Goal: Task Accomplishment & Management: Complete application form

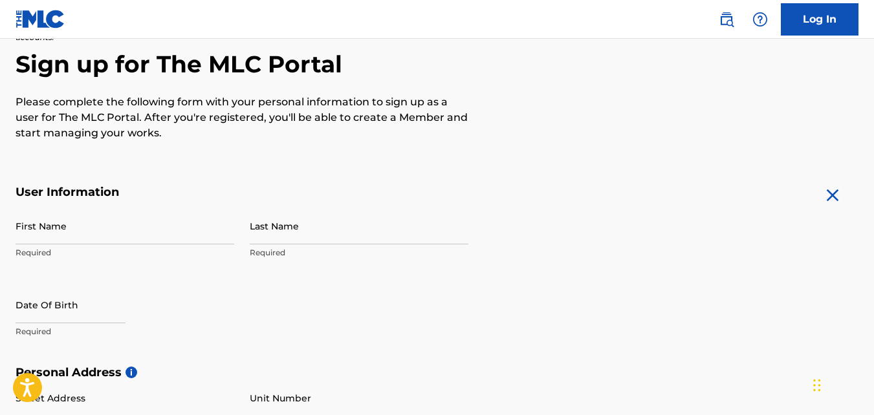
scroll to position [123, 0]
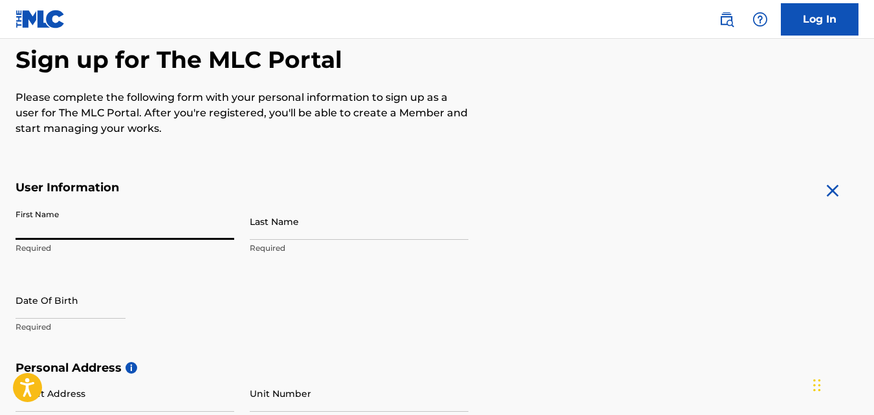
click at [149, 223] on input "First Name" at bounding box center [125, 221] width 219 height 37
type input "Saint"
click at [277, 230] on input "Last Name" at bounding box center [359, 221] width 219 height 37
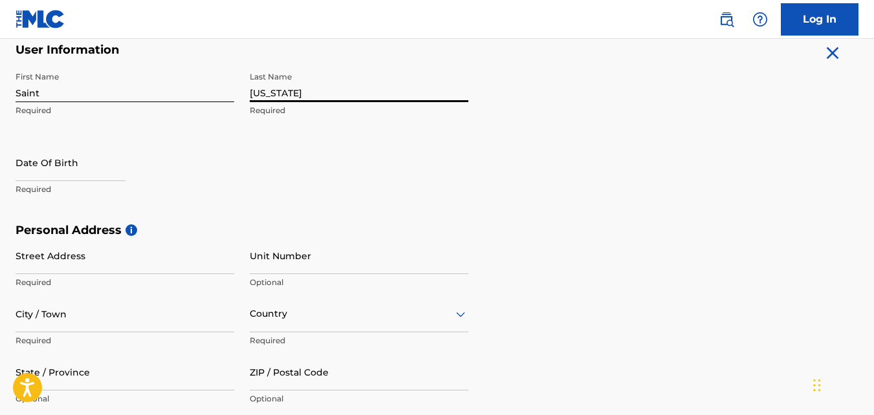
scroll to position [265, 0]
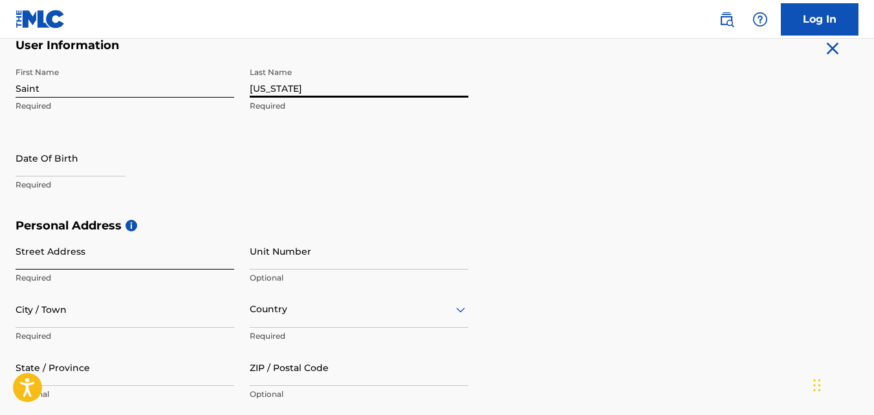
type input "[US_STATE]"
click at [157, 258] on input "Street Address" at bounding box center [125, 251] width 219 height 37
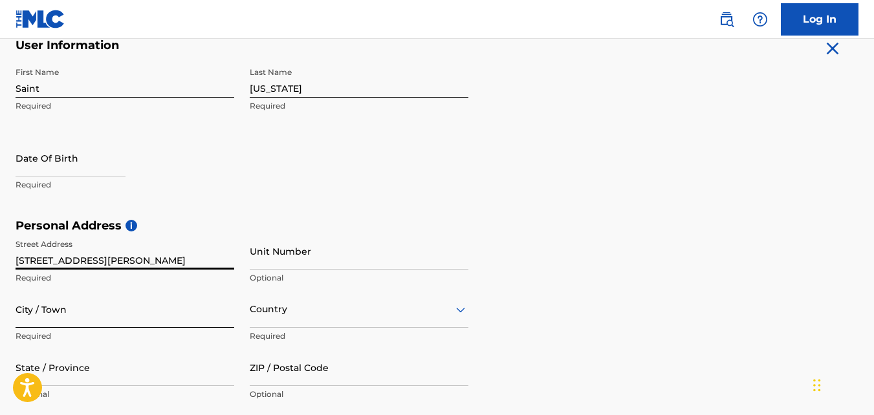
type input "[STREET_ADDRESS][PERSON_NAME]"
click at [113, 302] on input "City / Town" at bounding box center [125, 309] width 219 height 37
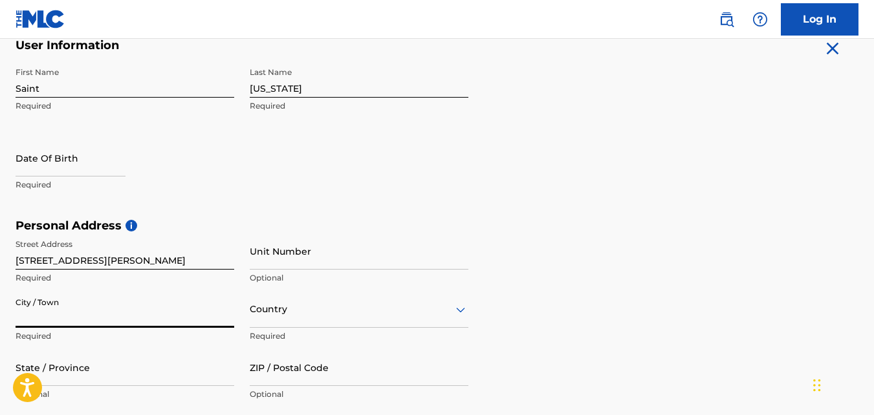
click at [113, 302] on input "City / Town" at bounding box center [125, 309] width 219 height 37
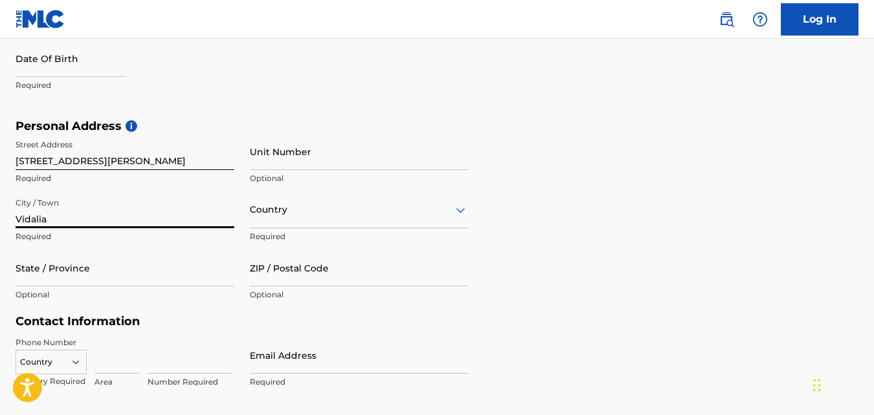
scroll to position [369, 0]
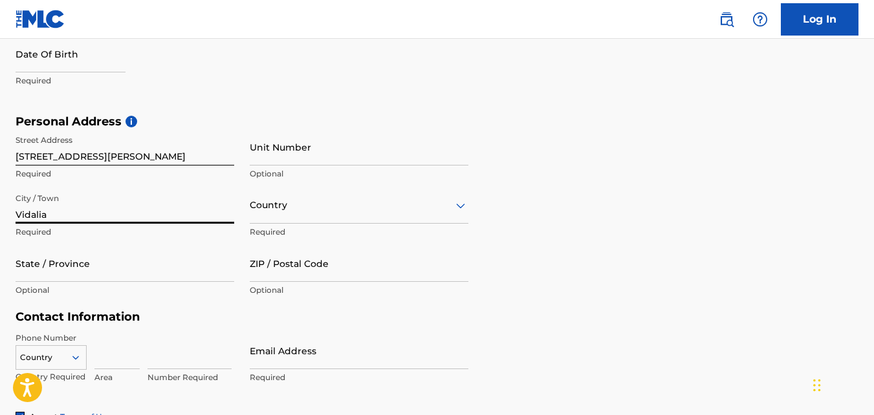
type input "Vidalia"
click at [459, 198] on icon at bounding box center [461, 206] width 16 height 16
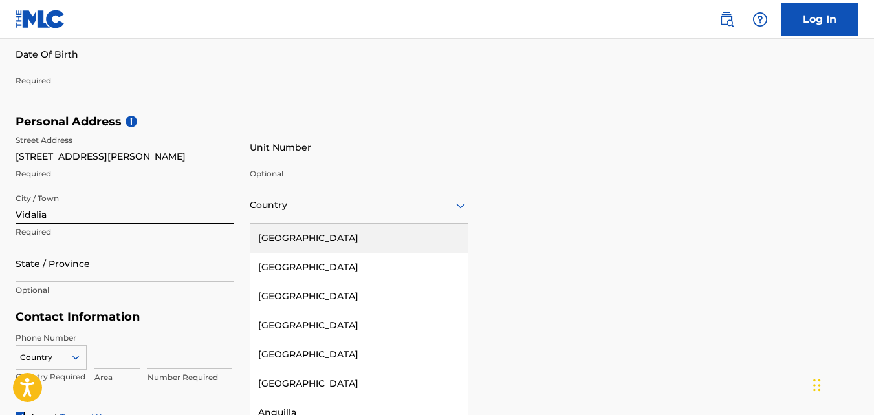
scroll to position [373, 0]
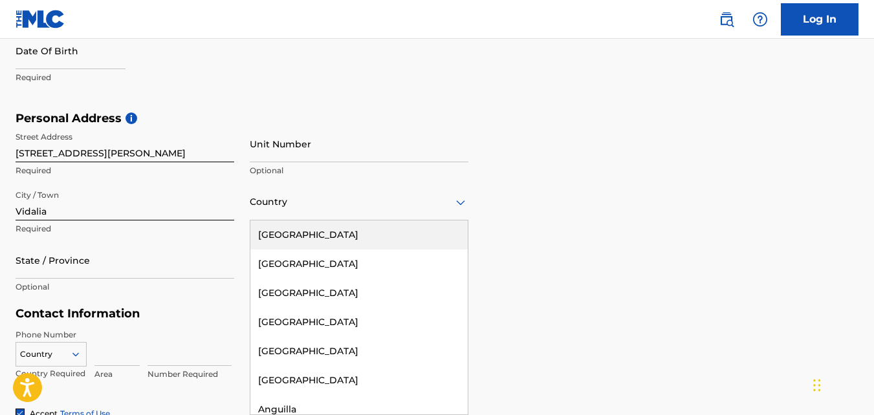
click at [419, 240] on div "[GEOGRAPHIC_DATA]" at bounding box center [358, 235] width 217 height 29
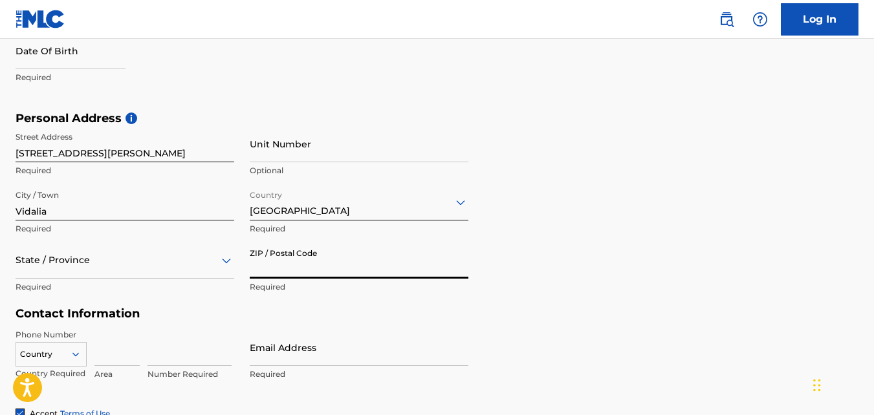
click at [390, 269] on input "ZIP / Postal Code" at bounding box center [359, 260] width 219 height 37
type input "71373"
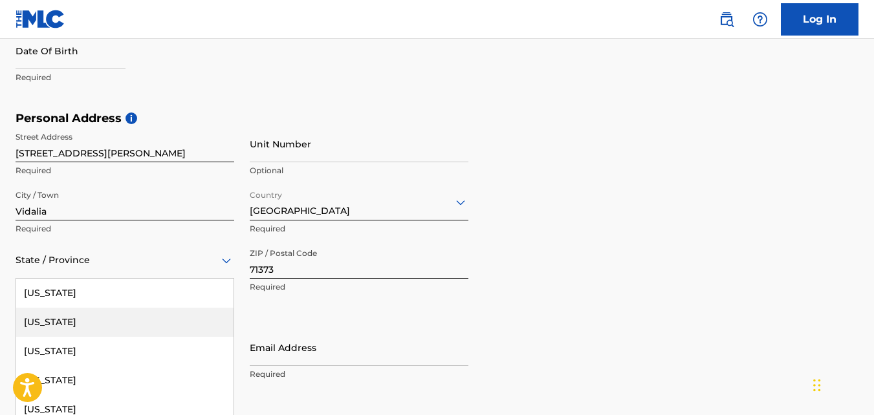
click at [195, 259] on div "57 results available. Use Up and Down to choose options, press Enter to select …" at bounding box center [125, 260] width 219 height 37
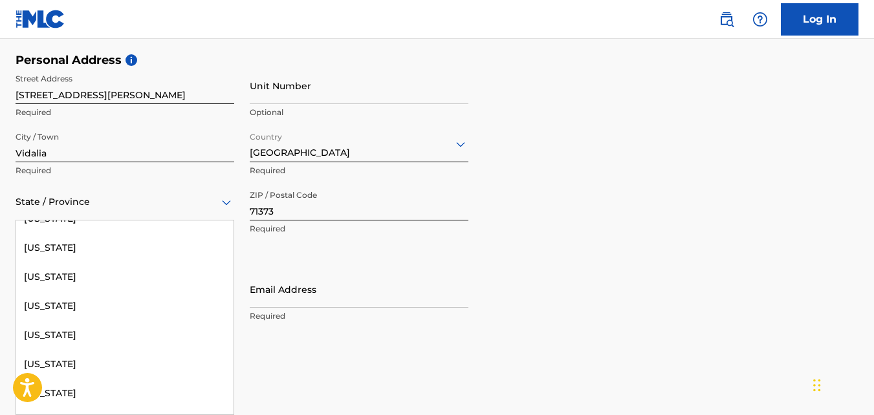
scroll to position [511, 0]
click at [162, 305] on div "[US_STATE]" at bounding box center [124, 306] width 217 height 29
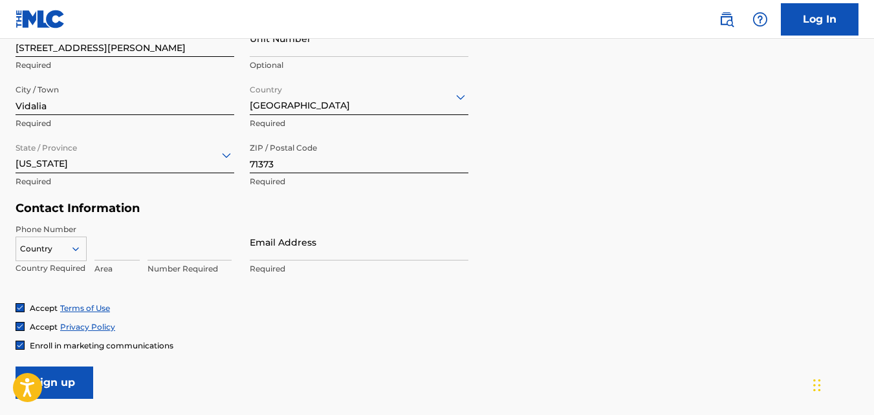
scroll to position [488, 0]
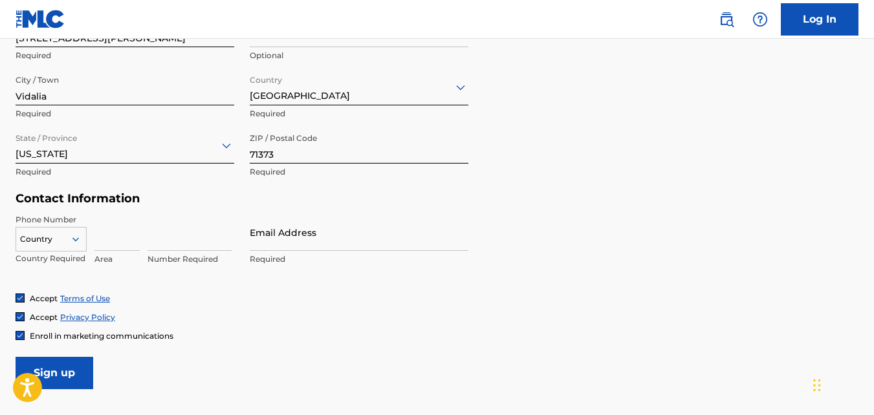
click at [71, 235] on div "Country" at bounding box center [51, 236] width 71 height 19
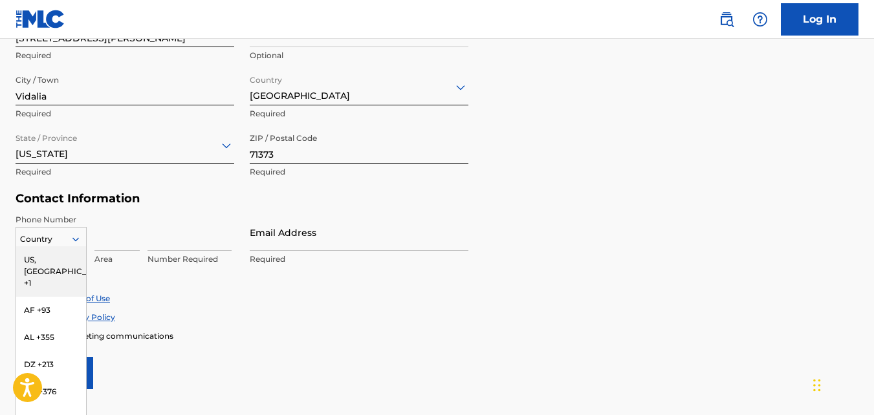
scroll to position [514, 0]
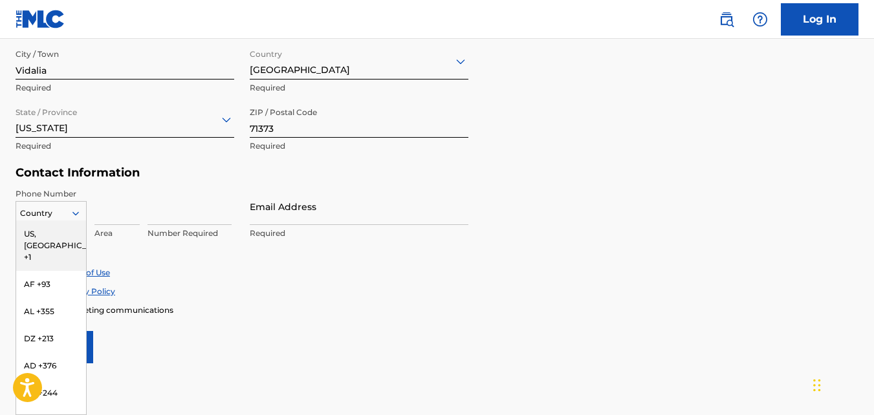
click at [69, 235] on div "US, [GEOGRAPHIC_DATA] +1" at bounding box center [51, 246] width 70 height 50
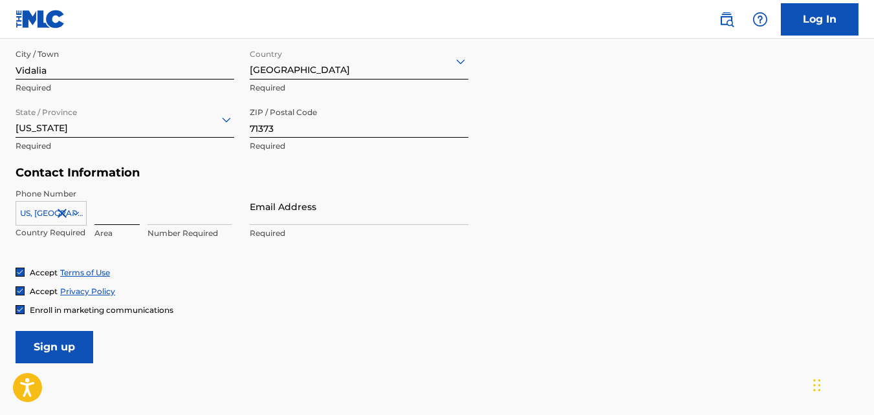
click at [116, 221] on input at bounding box center [116, 206] width 45 height 37
type input "318"
click at [216, 212] on input at bounding box center [190, 206] width 84 height 37
type input "3507024"
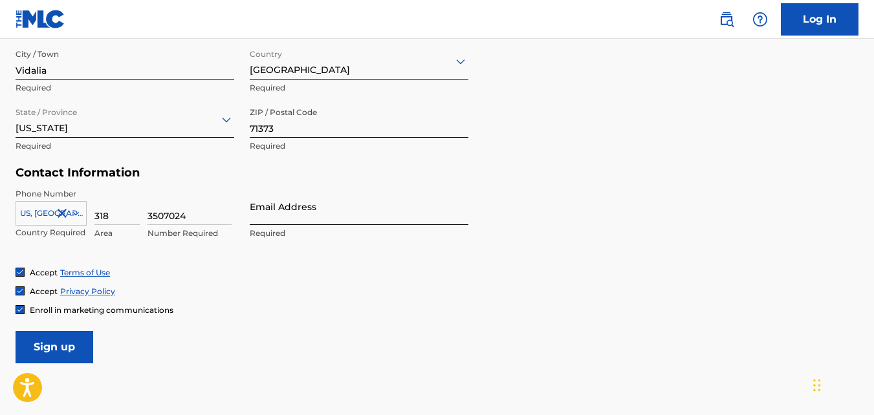
click at [314, 219] on input "Email Address" at bounding box center [359, 206] width 219 height 37
type input "[EMAIL_ADDRESS][DOMAIN_NAME]"
type input "[GEOGRAPHIC_DATA]"
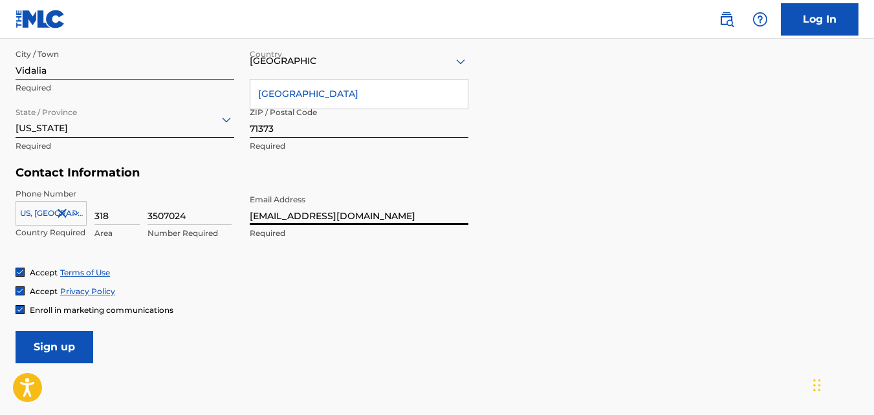
click at [737, 241] on form "User Information First Name Saint Required Last Name [US_STATE] Required Date O…" at bounding box center [437, 77] width 843 height 574
click at [471, 64] on div "Personal Address i Street Address [STREET_ADDRESS][PERSON_NAME] Required Unit N…" at bounding box center [437, 68] width 843 height 196
click at [459, 58] on icon at bounding box center [461, 62] width 16 height 16
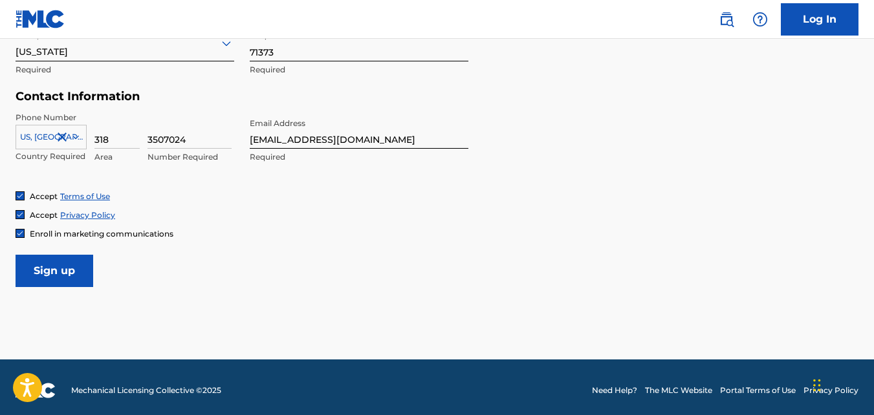
scroll to position [597, 0]
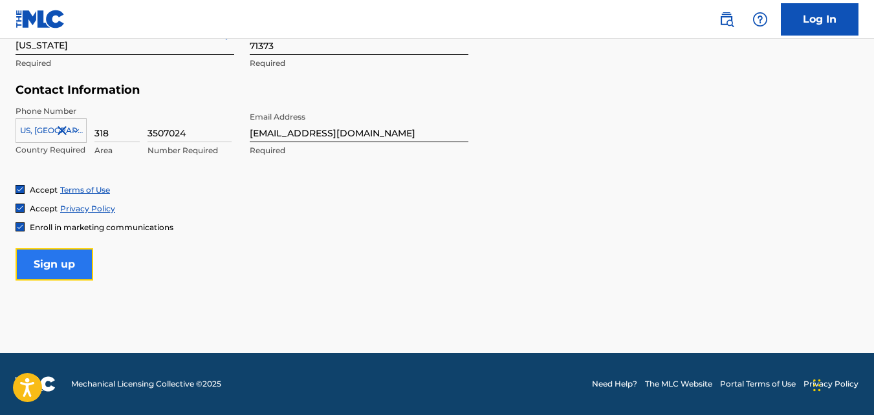
click at [67, 269] on input "Sign up" at bounding box center [55, 264] width 78 height 32
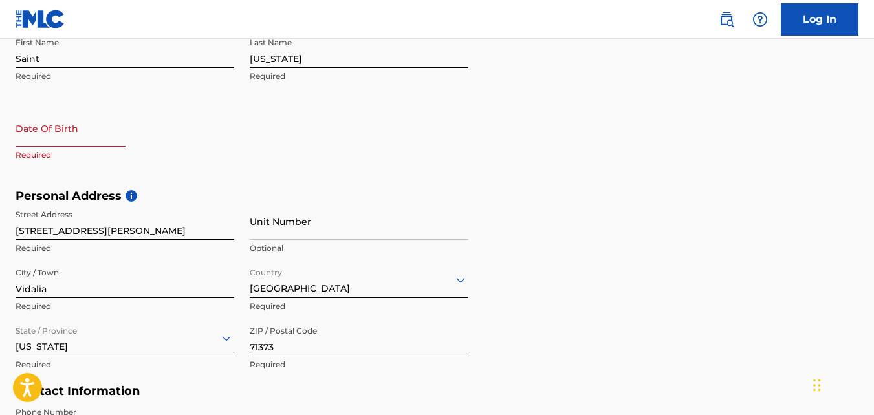
scroll to position [291, 0]
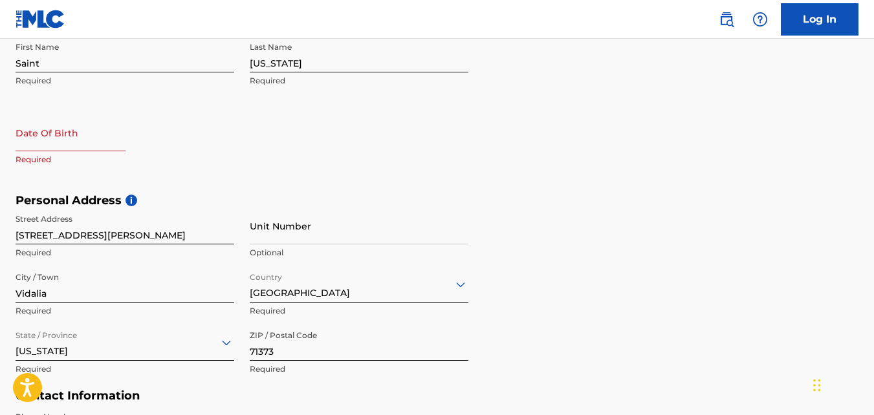
click at [83, 138] on input "text" at bounding box center [71, 133] width 110 height 37
select select "8"
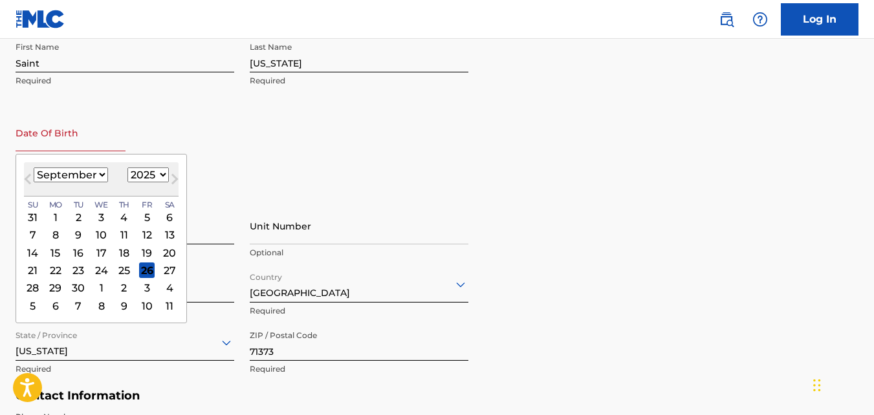
click at [157, 179] on select "1899 1900 1901 1902 1903 1904 1905 1906 1907 1908 1909 1910 1911 1912 1913 1914…" at bounding box center [147, 175] width 41 height 15
select select "1998"
click at [127, 168] on select "1899 1900 1901 1902 1903 1904 1905 1906 1907 1908 1909 1910 1911 1912 1913 1914…" at bounding box center [147, 175] width 41 height 15
click at [100, 171] on select "January February March April May June July August September October November De…" at bounding box center [71, 175] width 74 height 15
select select "10"
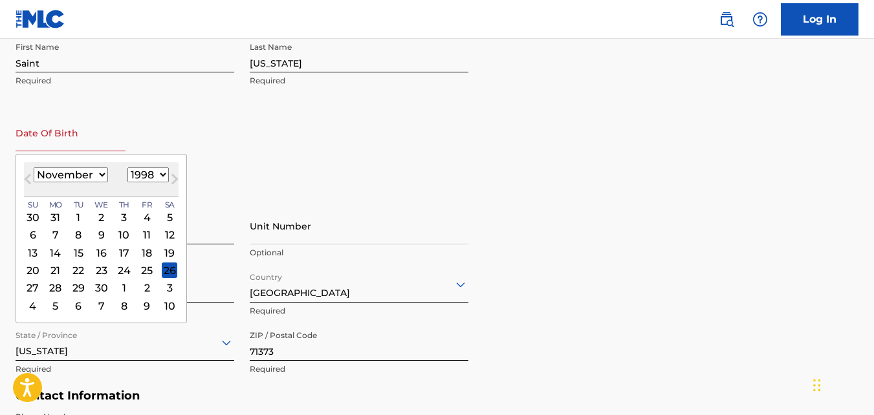
click at [34, 168] on select "January February March April May June July August September October November De…" at bounding box center [71, 175] width 74 height 15
click at [146, 270] on div "27" at bounding box center [147, 271] width 16 height 16
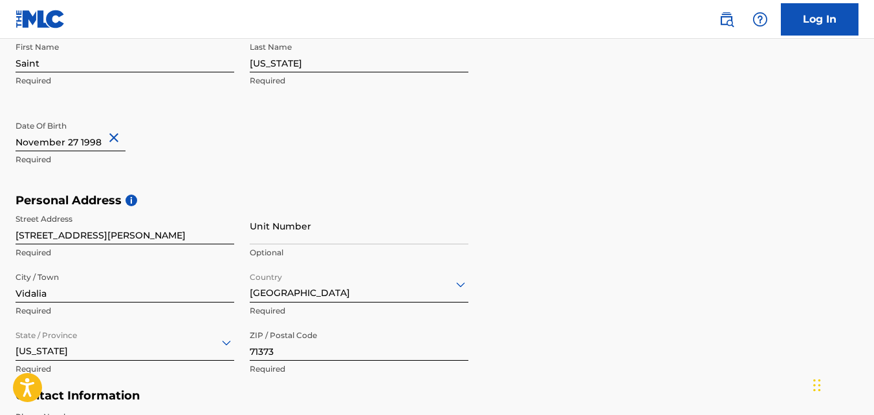
click at [146, 270] on input "Vidalia" at bounding box center [125, 284] width 219 height 37
click at [656, 210] on div "Personal Address i Street Address [STREET_ADDRESS][PERSON_NAME] Required Unit N…" at bounding box center [437, 291] width 843 height 196
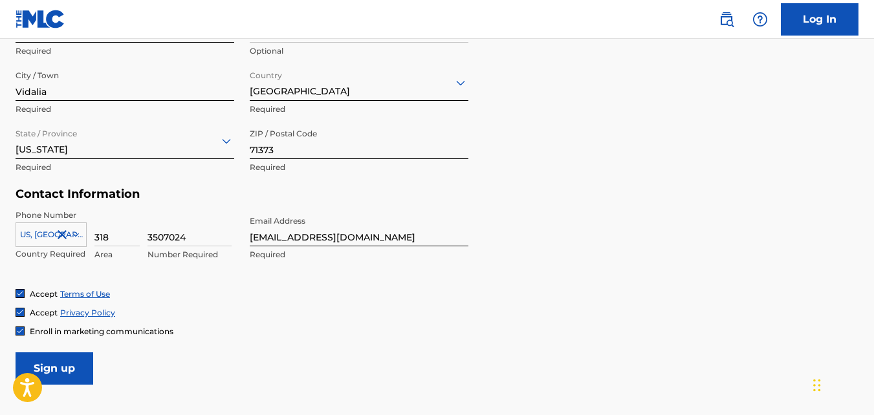
scroll to position [494, 0]
click at [69, 364] on input "Sign up" at bounding box center [55, 367] width 78 height 32
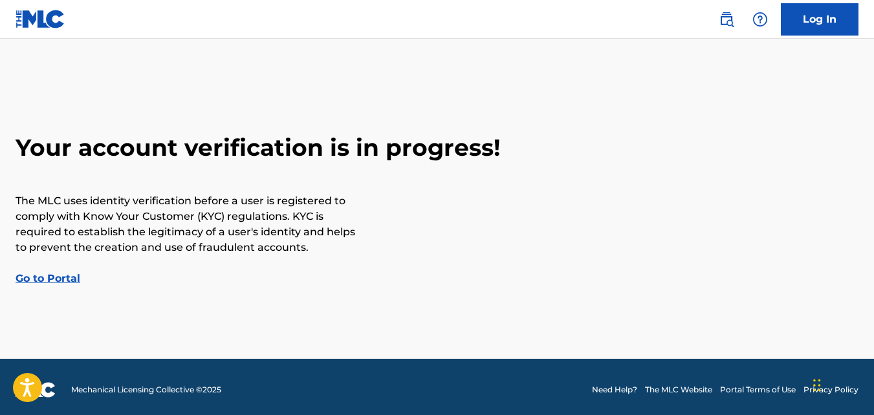
click at [76, 283] on link "Go to Portal" at bounding box center [48, 278] width 65 height 12
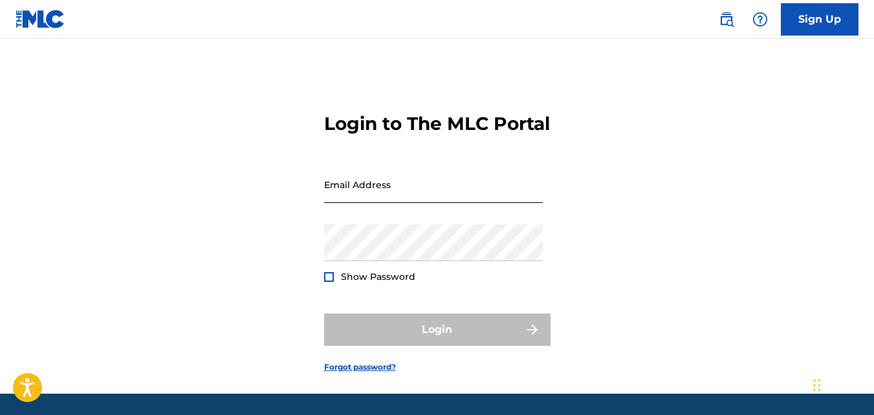
click at [363, 203] on input "Email Address" at bounding box center [433, 184] width 219 height 37
type input "[EMAIL_ADDRESS][DOMAIN_NAME]"
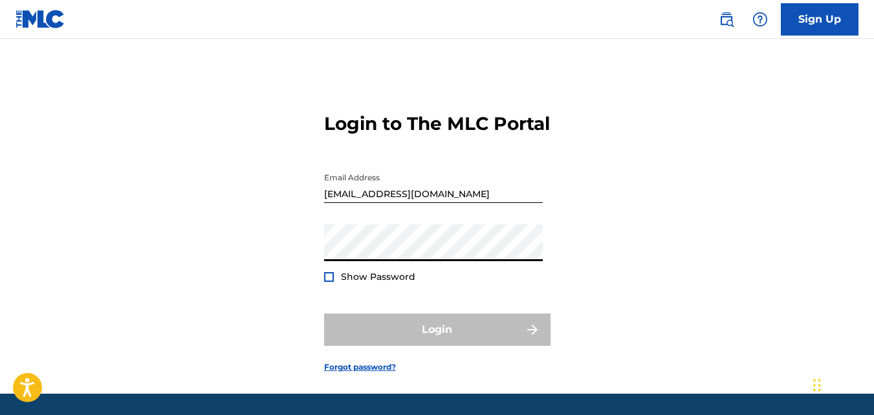
click at [333, 282] on div at bounding box center [329, 277] width 10 height 10
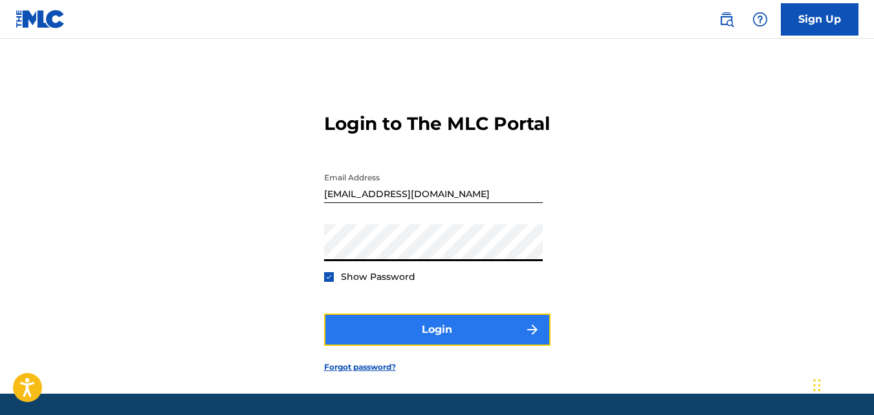
click at [390, 346] on button "Login" at bounding box center [437, 330] width 226 height 32
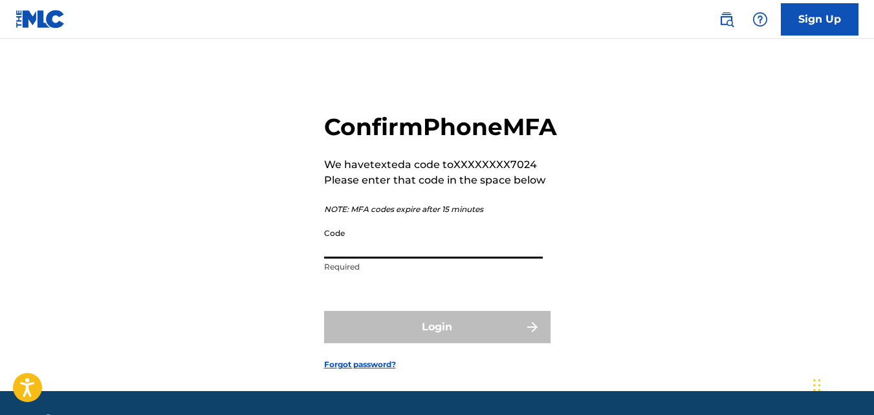
drag, startPoint x: 401, startPoint y: 268, endPoint x: 410, endPoint y: 266, distance: 9.3
click at [410, 259] on input "Code" at bounding box center [433, 240] width 219 height 37
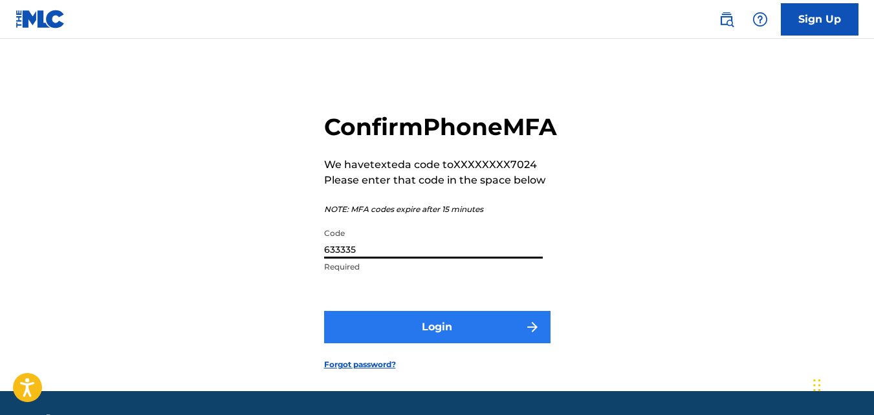
type input "633335"
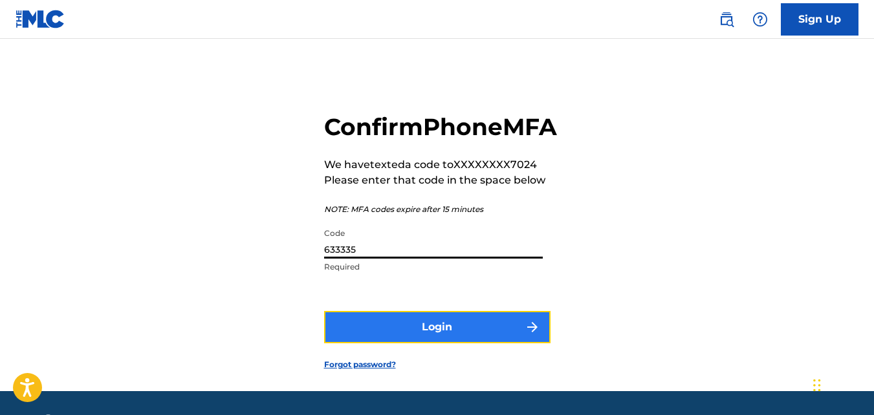
click at [420, 344] on button "Login" at bounding box center [437, 327] width 226 height 32
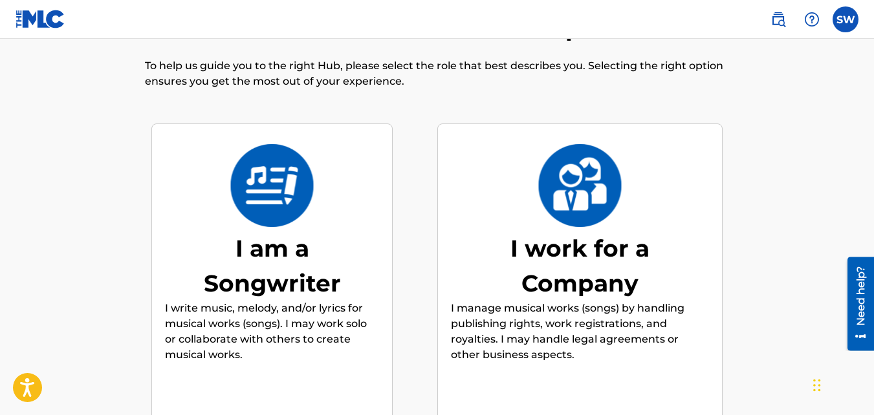
click at [305, 236] on div "I am a Songwriter" at bounding box center [272, 266] width 194 height 70
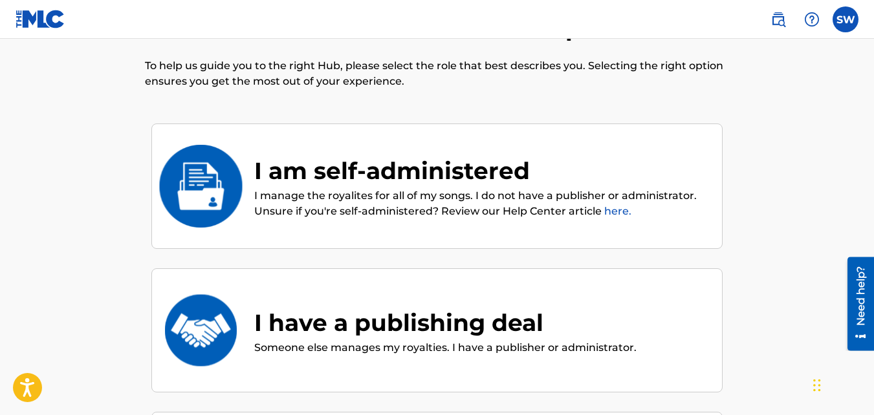
click at [428, 172] on div "I am self-administered" at bounding box center [481, 170] width 455 height 35
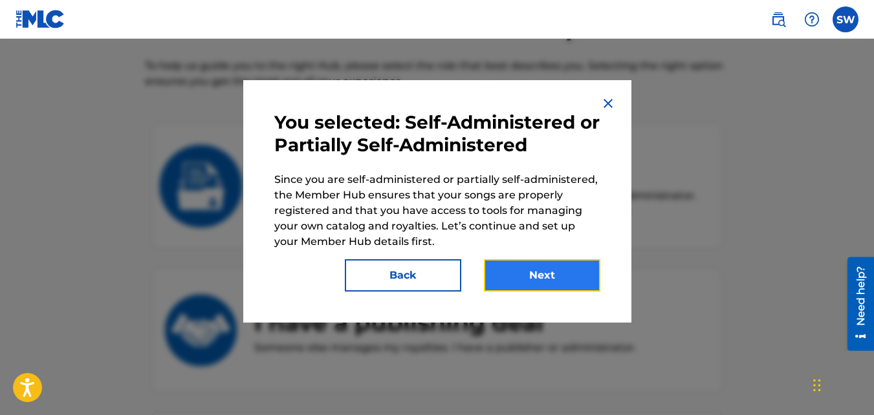
click at [511, 287] on button "Next" at bounding box center [542, 275] width 116 height 32
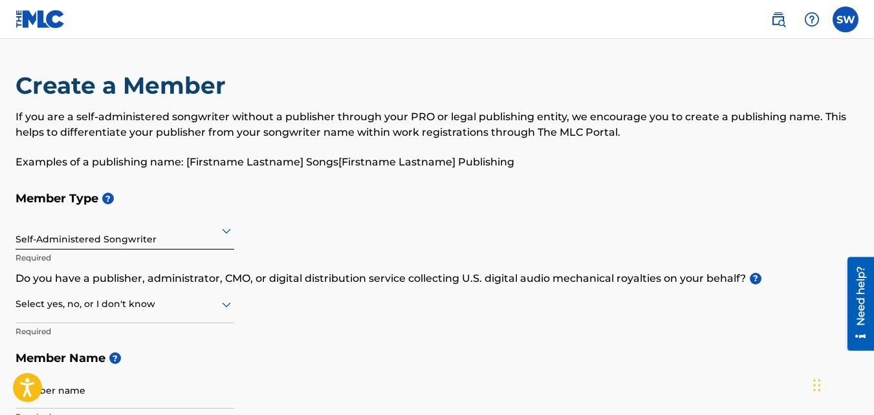
click at [219, 239] on div "Self-Administered Songwriter" at bounding box center [125, 231] width 219 height 32
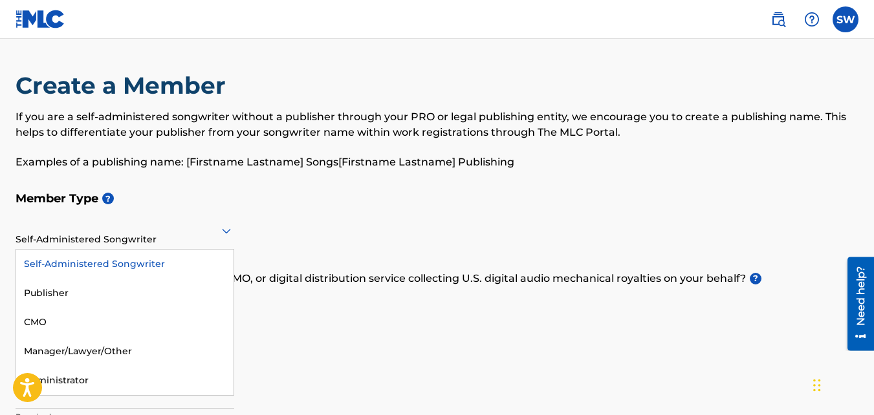
click at [288, 228] on div "Member Type ? 5 results available. Use Up and Down to choose options, press Ent…" at bounding box center [437, 307] width 843 height 245
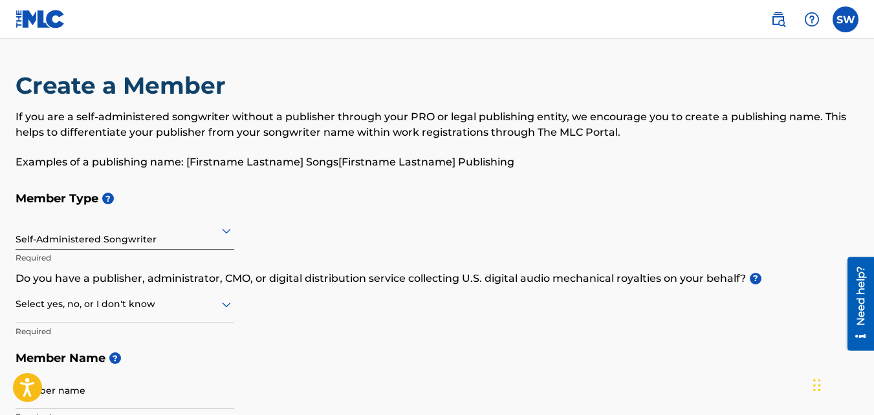
click at [223, 237] on icon at bounding box center [227, 231] width 16 height 16
click at [307, 229] on div "Member Type ? Self-Administered Songwriter Required Do you have a publisher, ad…" at bounding box center [437, 307] width 843 height 245
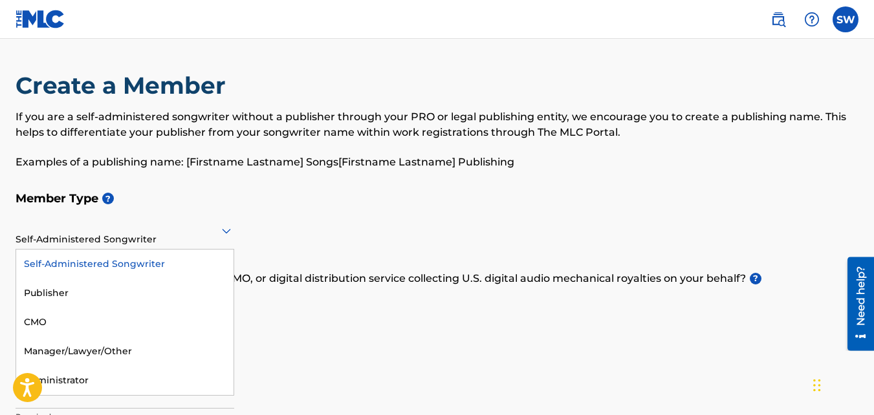
click at [231, 232] on icon at bounding box center [227, 231] width 16 height 16
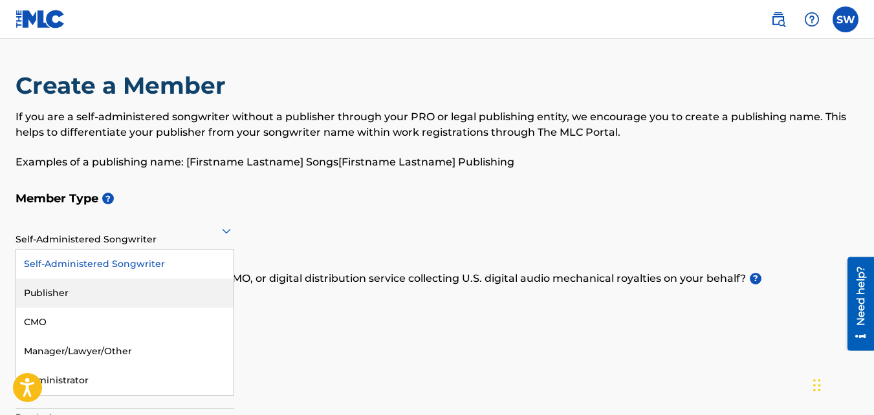
click at [168, 290] on div "Publisher" at bounding box center [124, 293] width 217 height 29
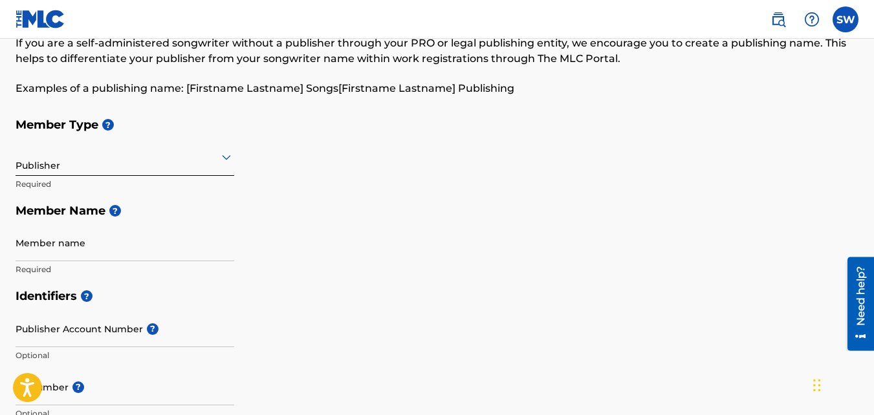
scroll to position [71, 0]
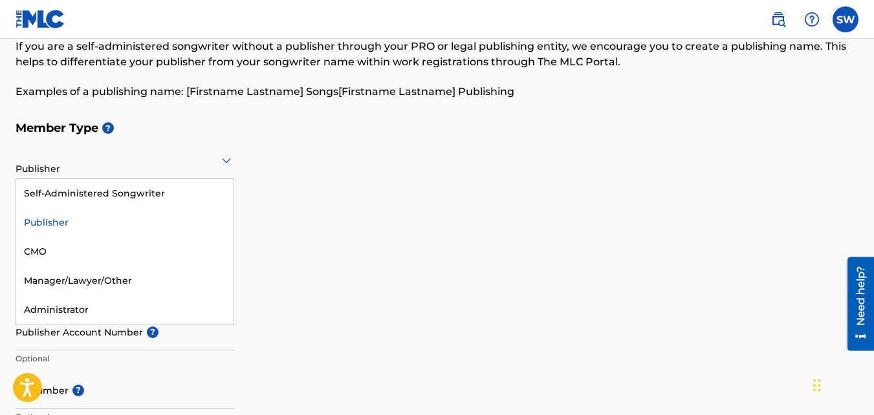
click at [231, 159] on icon at bounding box center [226, 161] width 9 height 5
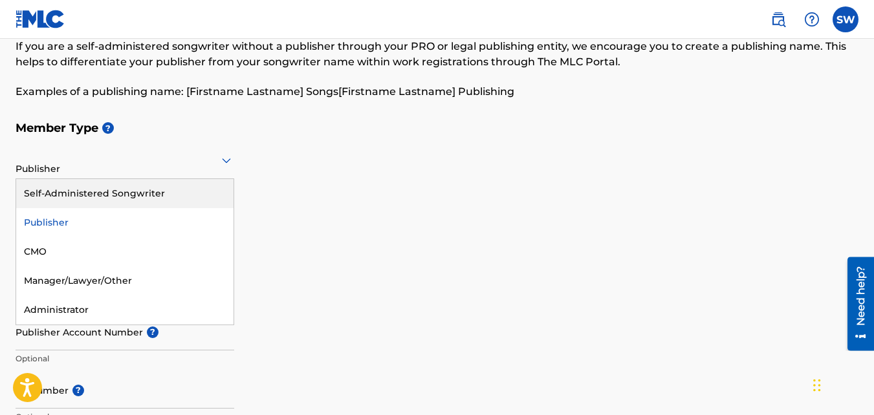
click at [215, 190] on div "Self-Administered Songwriter" at bounding box center [124, 193] width 217 height 29
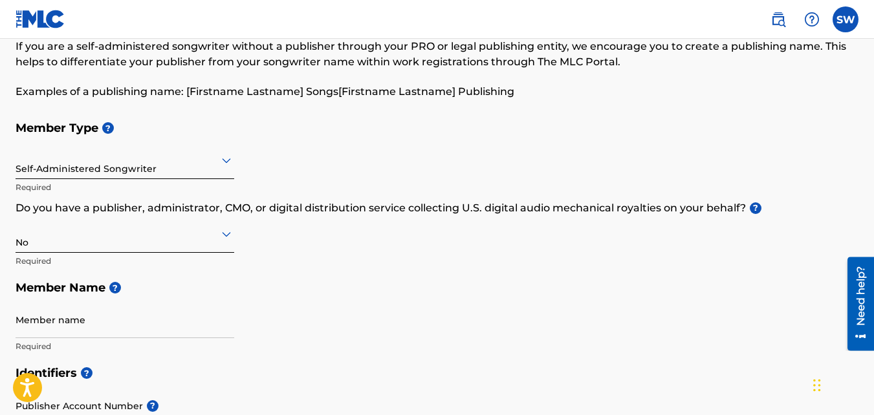
click at [213, 245] on div "No" at bounding box center [125, 234] width 219 height 32
click at [168, 260] on div "Yes" at bounding box center [124, 267] width 217 height 29
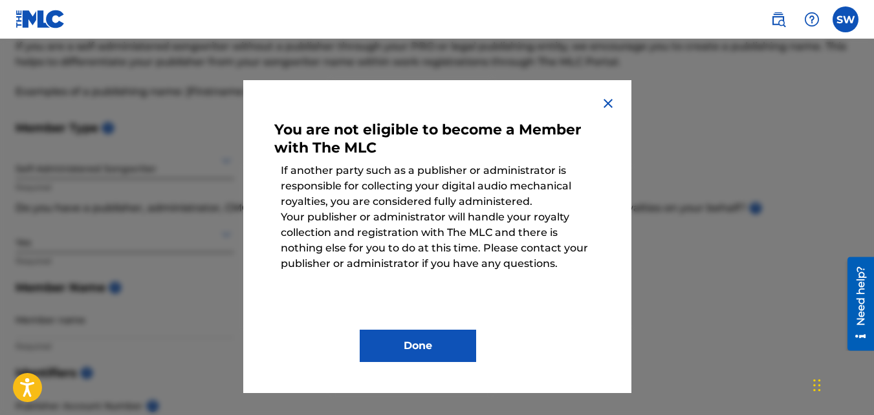
click at [445, 329] on div "Done" at bounding box center [437, 337] width 326 height 52
click at [607, 109] on img at bounding box center [608, 104] width 16 height 16
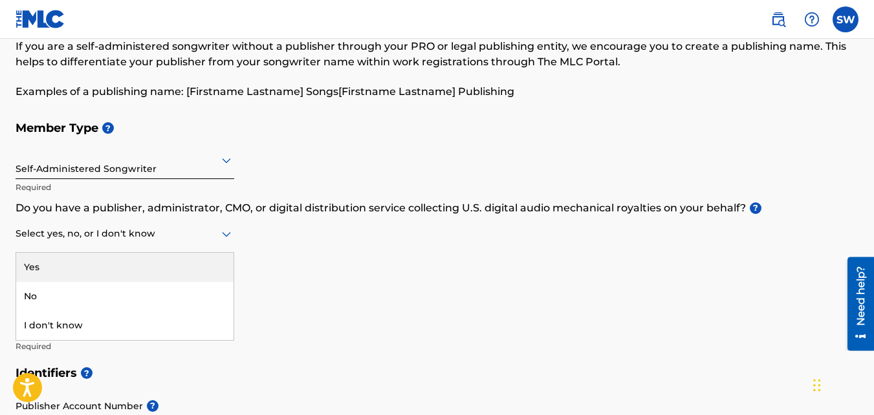
click at [220, 230] on icon at bounding box center [227, 234] width 16 height 16
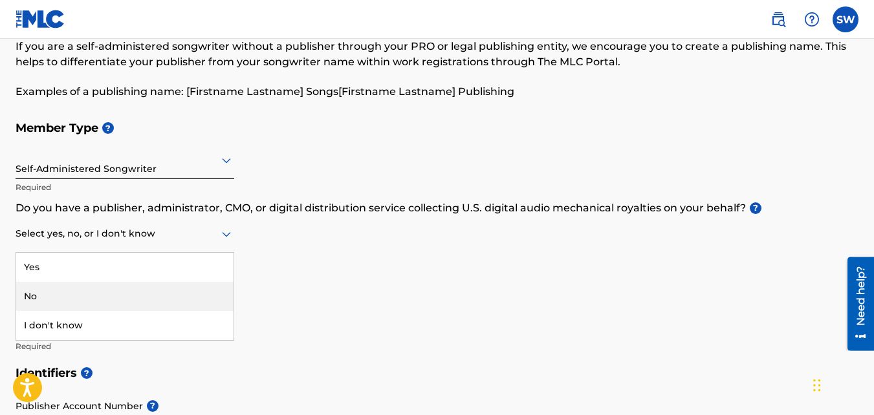
click at [173, 294] on div "No" at bounding box center [124, 296] width 217 height 29
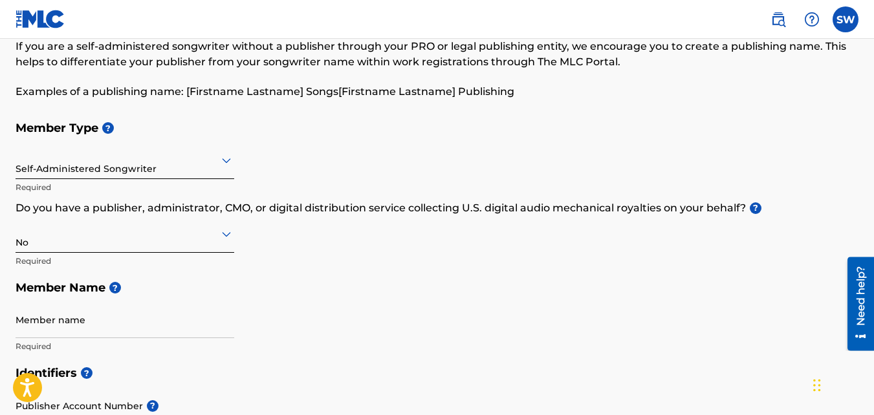
click at [225, 160] on icon at bounding box center [226, 161] width 9 height 5
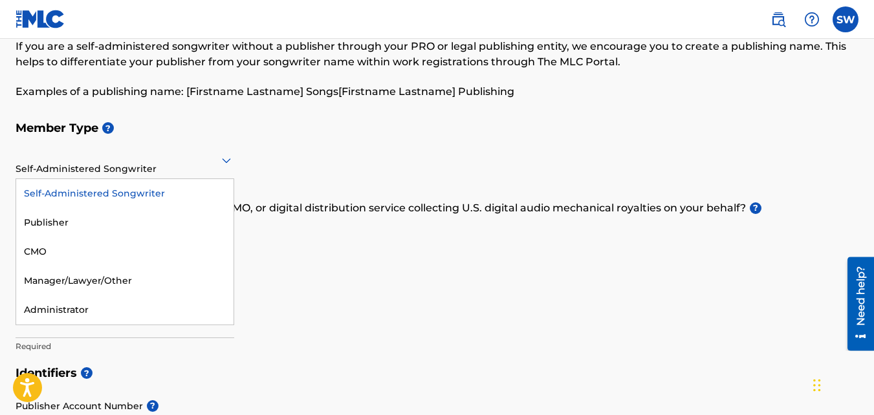
click at [225, 160] on icon at bounding box center [226, 161] width 9 height 5
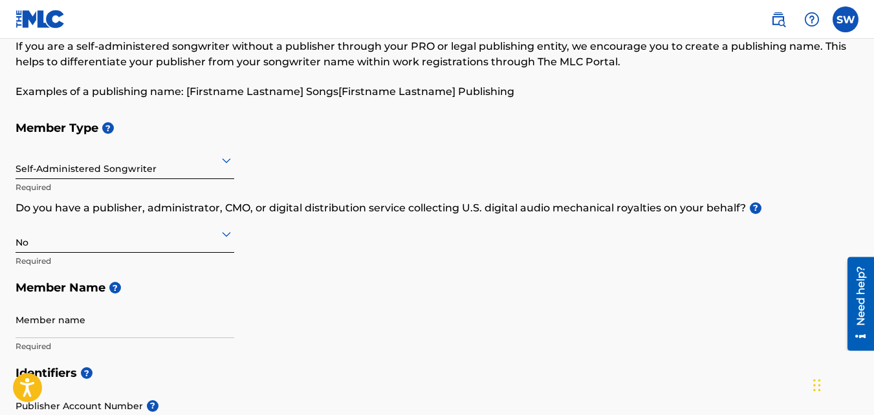
click at [225, 160] on icon at bounding box center [226, 161] width 9 height 5
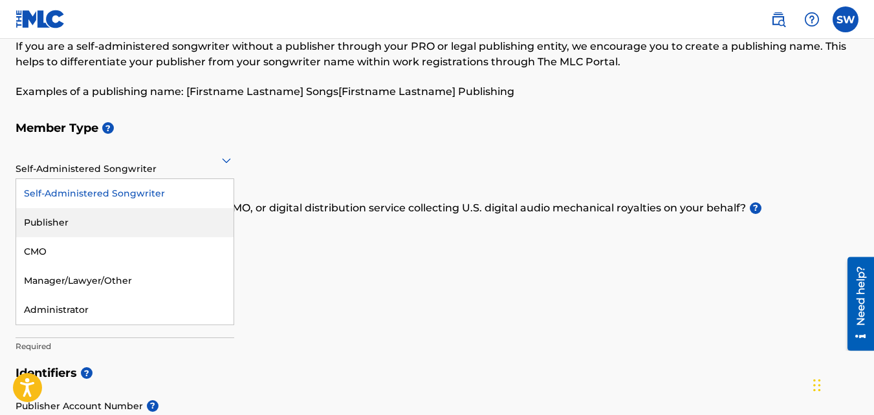
click at [162, 212] on div "Publisher" at bounding box center [124, 222] width 217 height 29
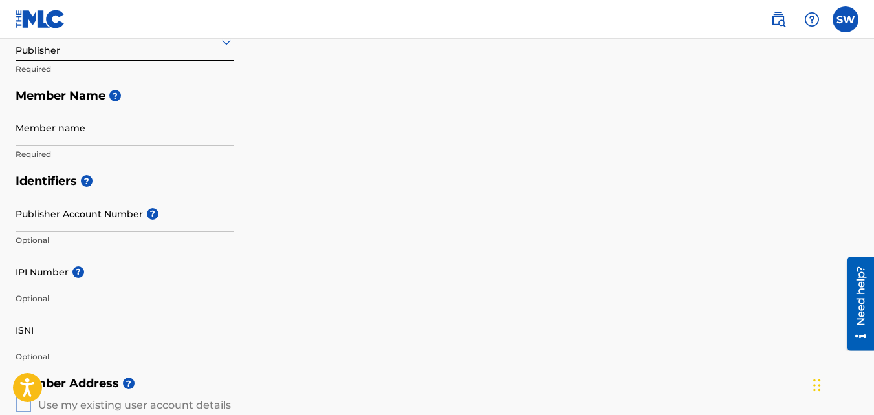
scroll to position [198, 0]
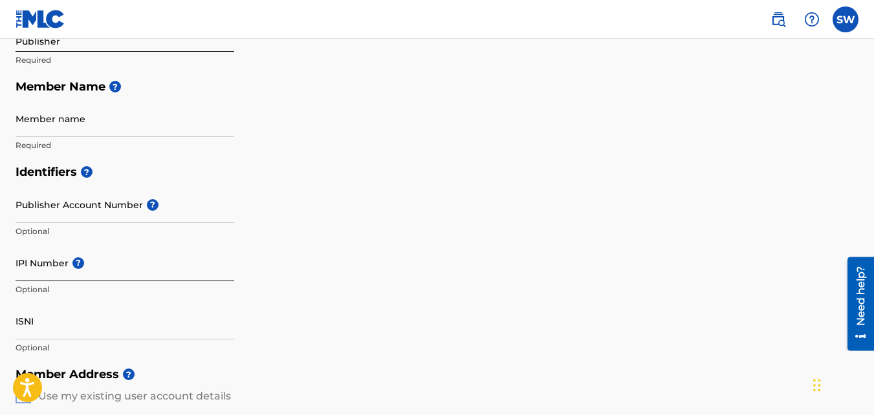
click at [115, 261] on input "IPI Number ?" at bounding box center [125, 263] width 219 height 37
click at [116, 270] on input "IPI Number ?" at bounding box center [125, 263] width 219 height 37
paste input "00835899183"
click at [430, 179] on h5 "Identifiers ?" at bounding box center [437, 173] width 843 height 28
click at [34, 272] on input "00835899183" at bounding box center [125, 263] width 219 height 37
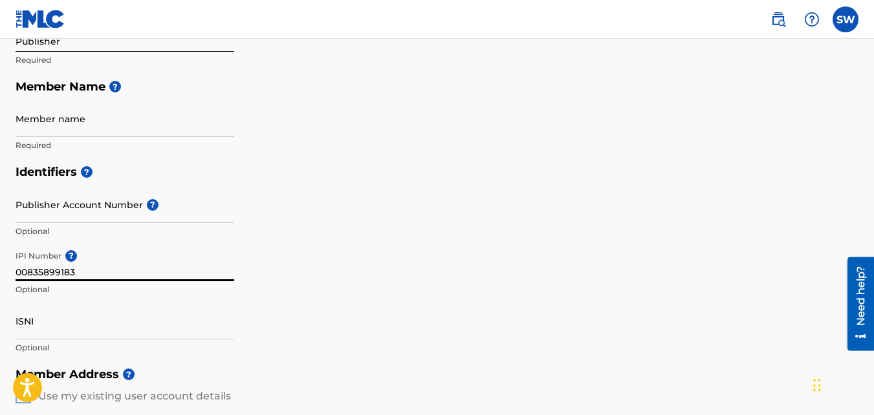
type input "00835899183"
click at [490, 218] on div "Identifiers ? Publisher Account Number ? Optional IPI Number ? 00835899183 Opti…" at bounding box center [437, 260] width 843 height 203
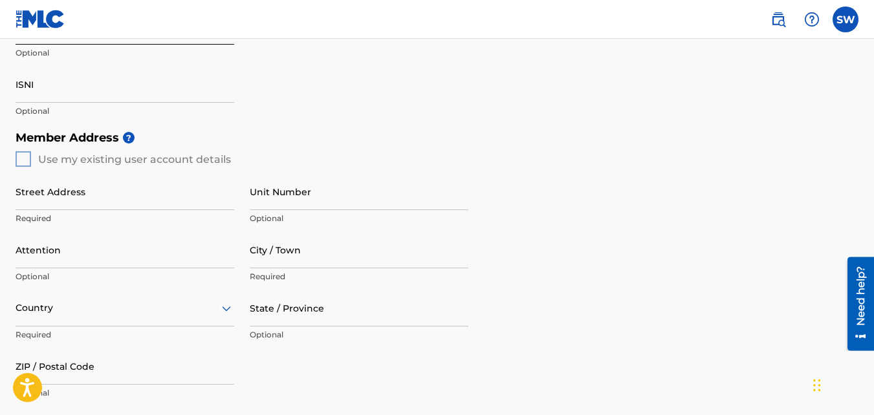
scroll to position [435, 0]
click at [27, 152] on div "Member Address ? Use my existing user account details Street Address Required U…" at bounding box center [437, 272] width 843 height 296
click at [25, 155] on div "Member Address ? Use my existing user account details Street Address Required U…" at bounding box center [437, 272] width 843 height 296
click at [26, 168] on div "Street Address Required Unit Number Optional Attention Optional City / Town Req…" at bounding box center [242, 289] width 453 height 246
click at [23, 155] on div "Member Address ? Use my existing user account details Street Address Required U…" at bounding box center [437, 272] width 843 height 296
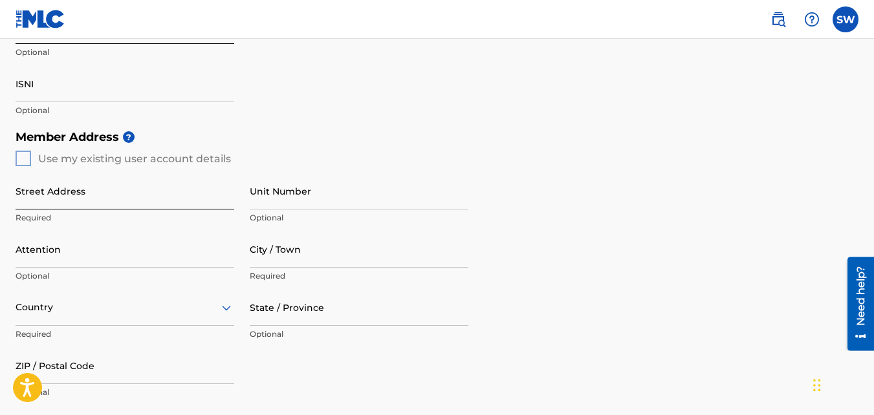
click at [59, 197] on input "Street Address" at bounding box center [125, 191] width 219 height 37
type input "[STREET_ADDRESS][PERSON_NAME]"
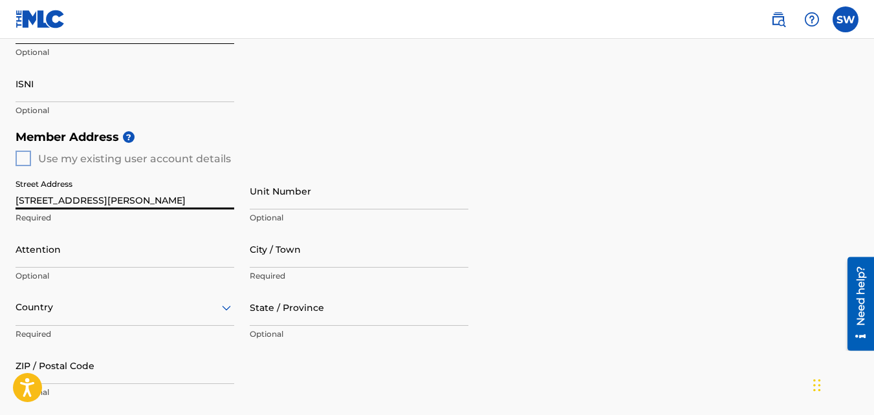
type input "[GEOGRAPHIC_DATA][US_STATE]"
type input "Vidalia"
type input "[GEOGRAPHIC_DATA]"
type input "71373"
type input "1"
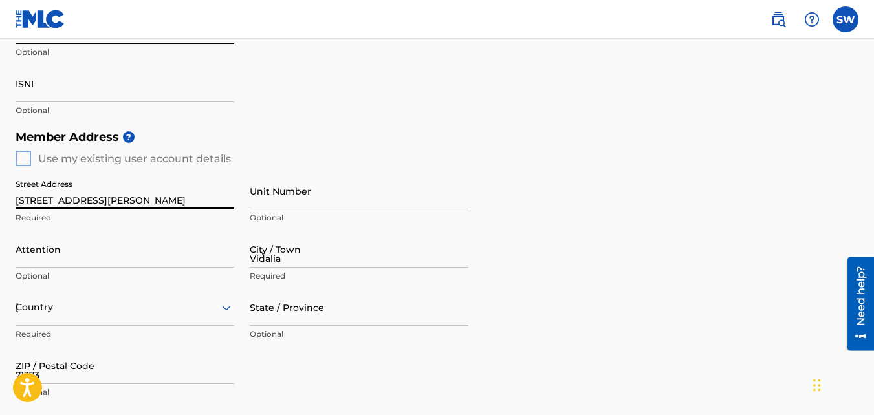
type input "318"
type input "3507024"
type input "[EMAIL_ADDRESS][DOMAIN_NAME]"
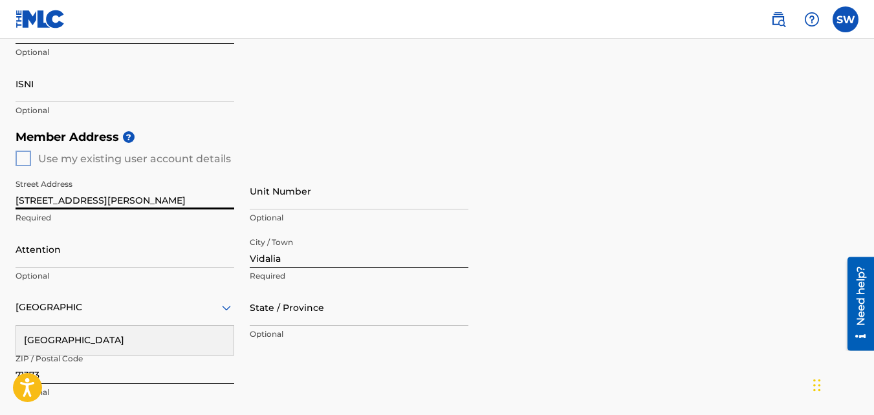
scroll to position [700, 0]
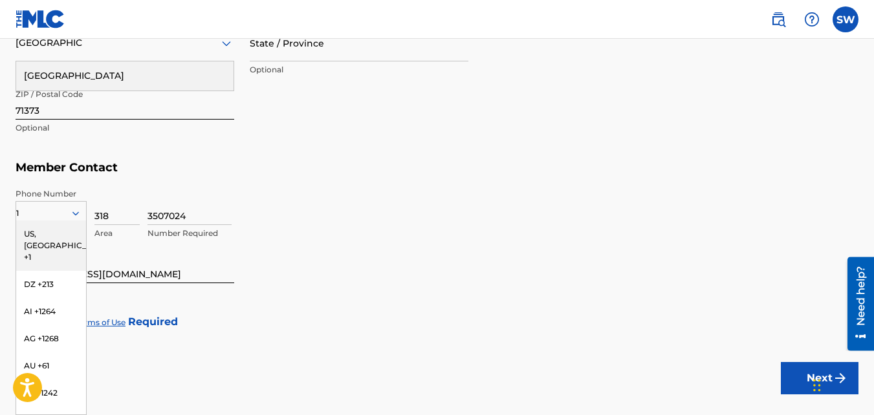
click at [69, 236] on div "US, [GEOGRAPHIC_DATA] +1" at bounding box center [51, 246] width 70 height 50
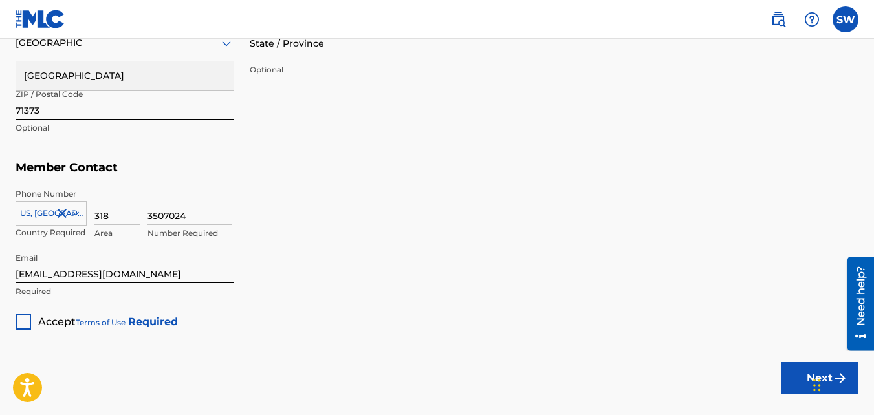
click at [291, 187] on div "Phone Number [GEOGRAPHIC_DATA], [GEOGRAPHIC_DATA] +1 Country Required 318 Area …" at bounding box center [437, 214] width 843 height 65
click at [325, 50] on input "State / Province" at bounding box center [359, 43] width 219 height 37
type input "Louisi"
click at [781, 362] on button "Next" at bounding box center [820, 378] width 78 height 32
click at [325, 50] on input "Louisi" at bounding box center [359, 43] width 219 height 37
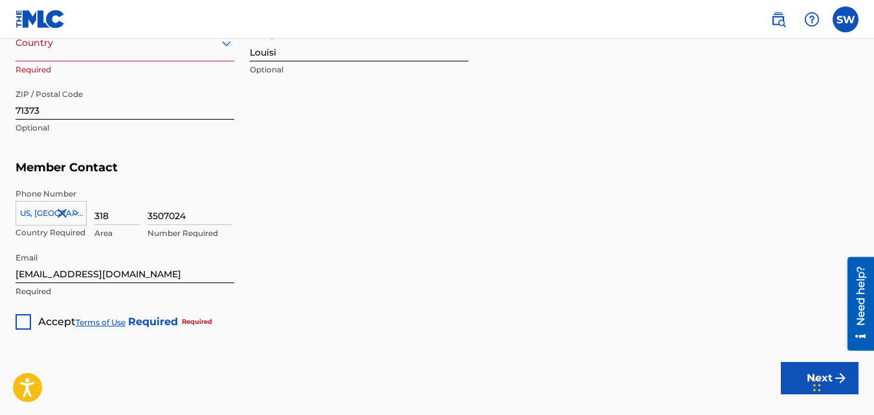
click at [503, 67] on div "Member Address ? Use my existing user account details Street Address [STREET_AD…" at bounding box center [437, 7] width 843 height 296
click at [209, 57] on div "Country" at bounding box center [125, 43] width 219 height 37
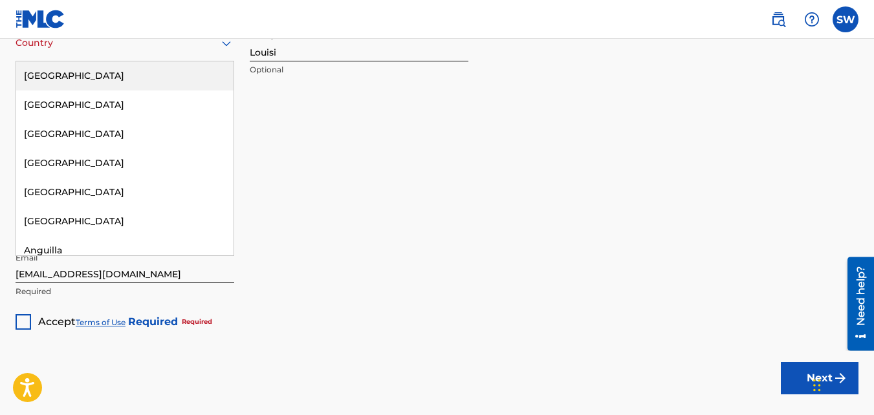
click at [204, 62] on div "[GEOGRAPHIC_DATA]" at bounding box center [124, 75] width 217 height 29
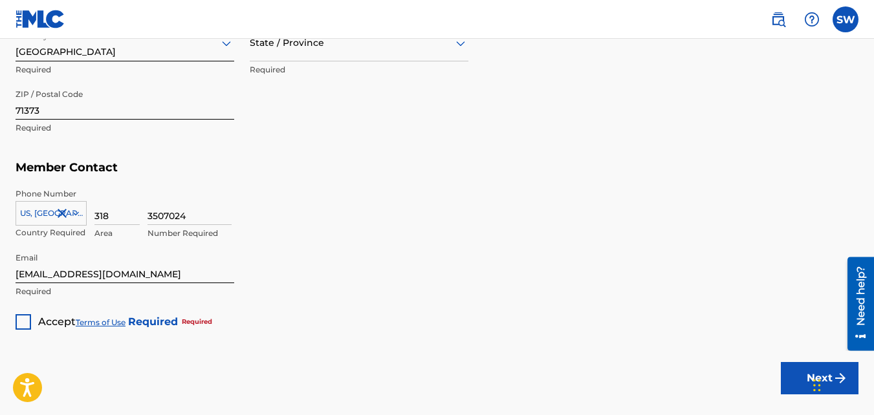
click at [452, 54] on div "State / Province" at bounding box center [359, 43] width 219 height 37
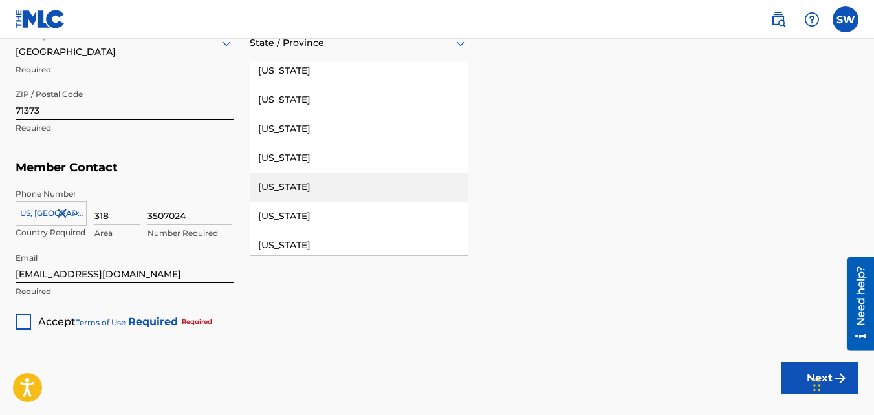
click at [331, 192] on div "[US_STATE]" at bounding box center [358, 187] width 217 height 29
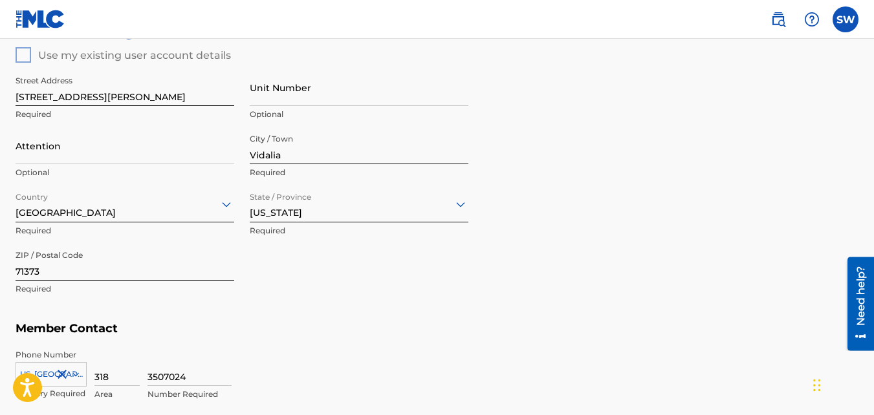
scroll to position [537, 0]
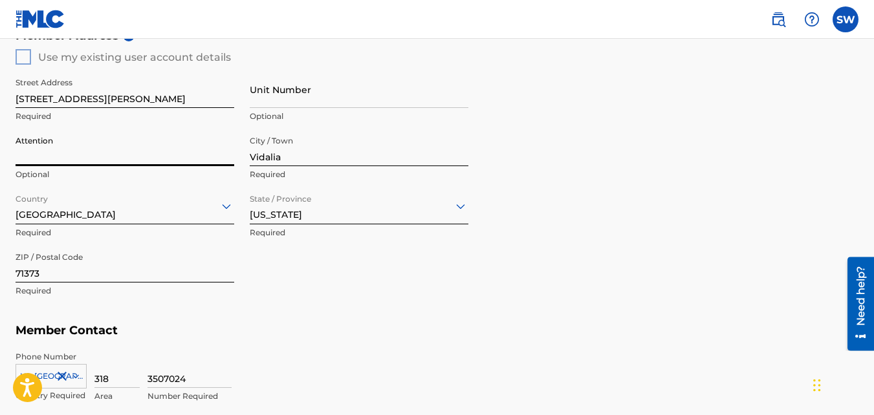
click at [175, 151] on input "Attention" at bounding box center [125, 147] width 219 height 37
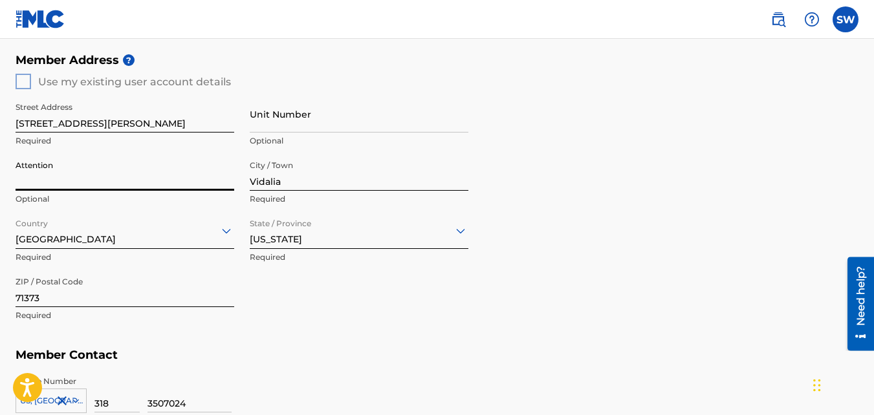
scroll to position [492, 0]
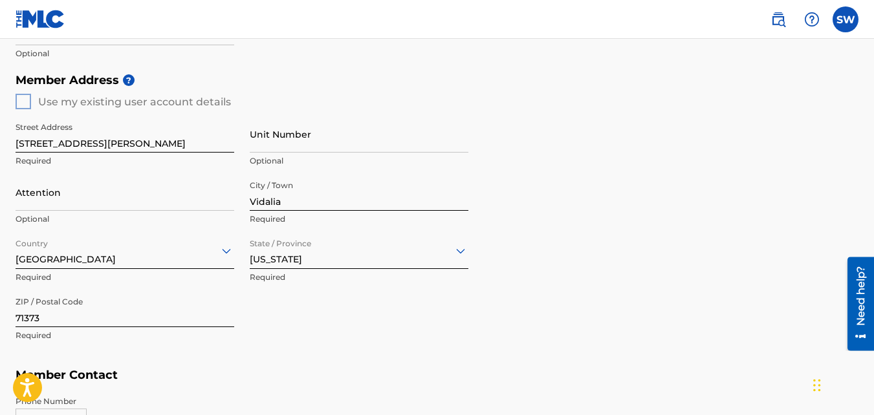
click at [26, 99] on div "Member Address ? Use my existing user account details Street Address [STREET_AD…" at bounding box center [437, 215] width 843 height 296
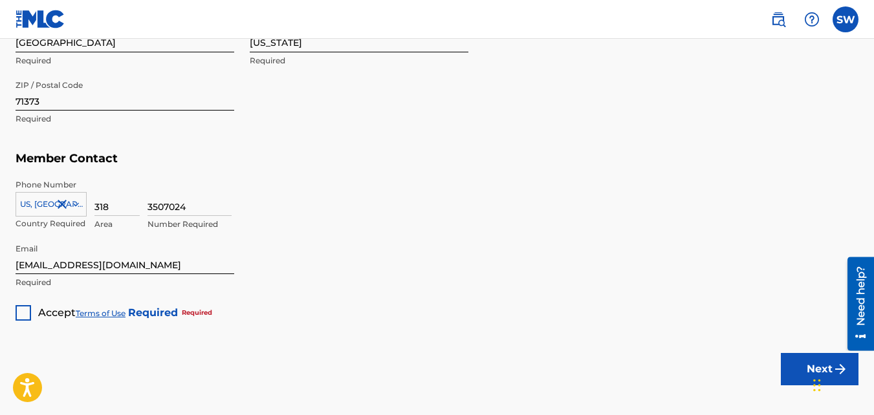
scroll to position [714, 0]
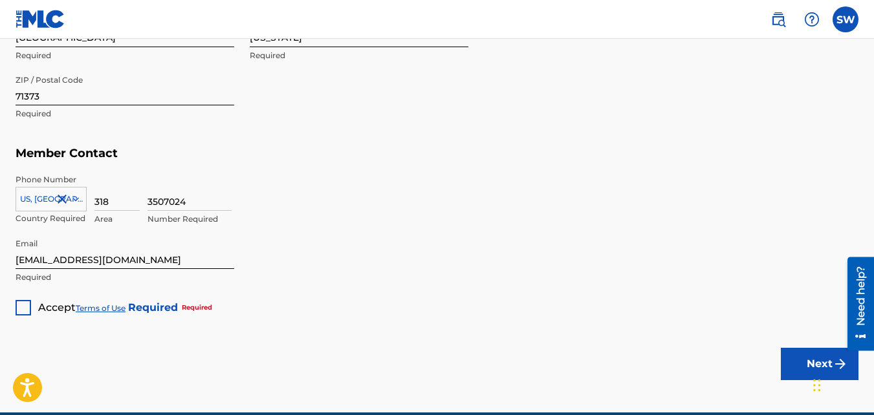
click at [21, 311] on div at bounding box center [24, 308] width 16 height 16
click at [816, 366] on div "Chat Widget" at bounding box center [841, 384] width 65 height 62
click at [797, 366] on button "Next" at bounding box center [820, 364] width 78 height 32
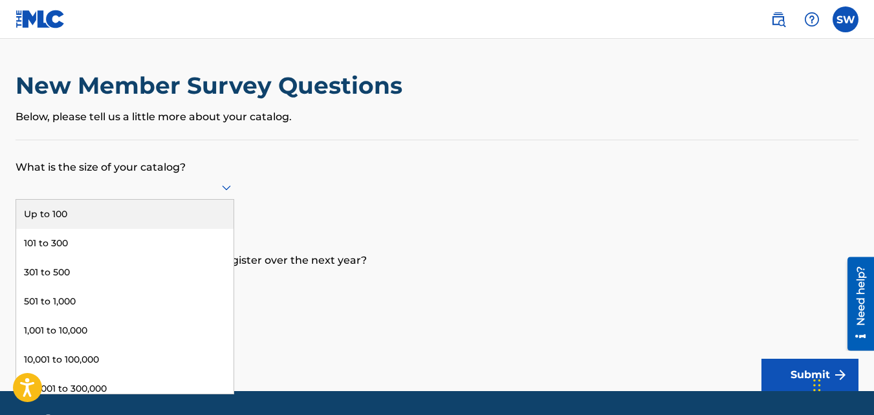
click at [216, 184] on div at bounding box center [125, 187] width 219 height 16
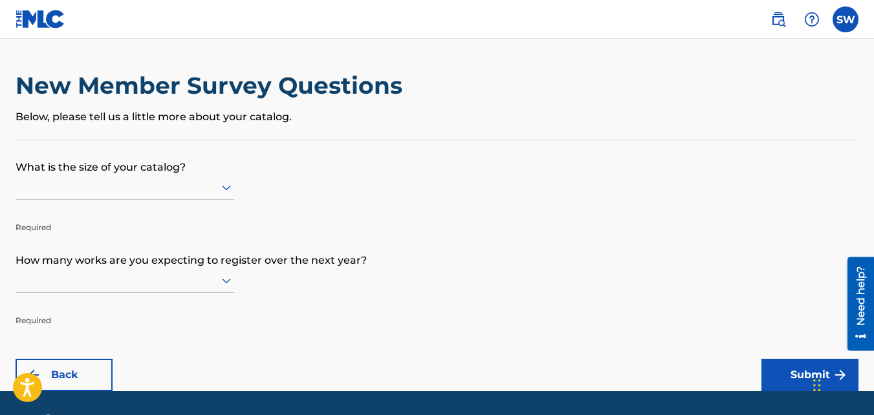
click at [216, 184] on div at bounding box center [125, 187] width 219 height 16
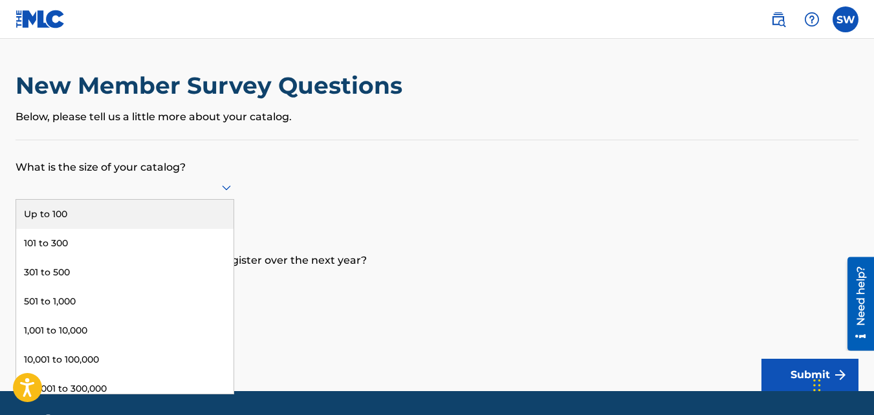
click at [216, 184] on div at bounding box center [125, 187] width 219 height 16
click at [190, 212] on div "Up to 100" at bounding box center [124, 214] width 217 height 29
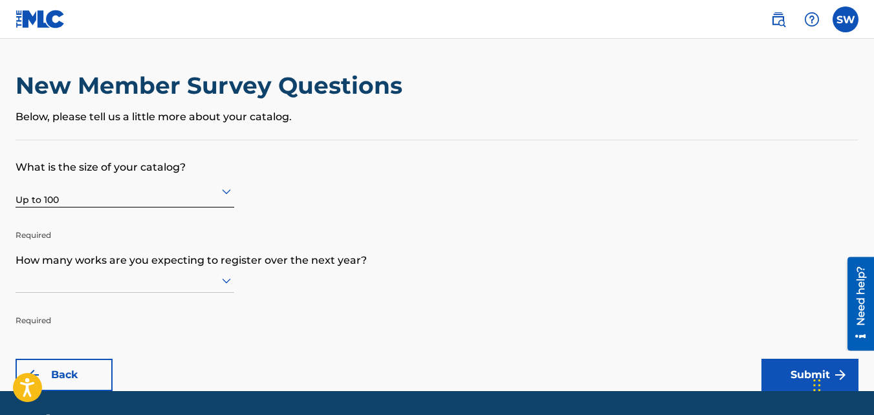
click at [228, 285] on div at bounding box center [125, 281] width 219 height 25
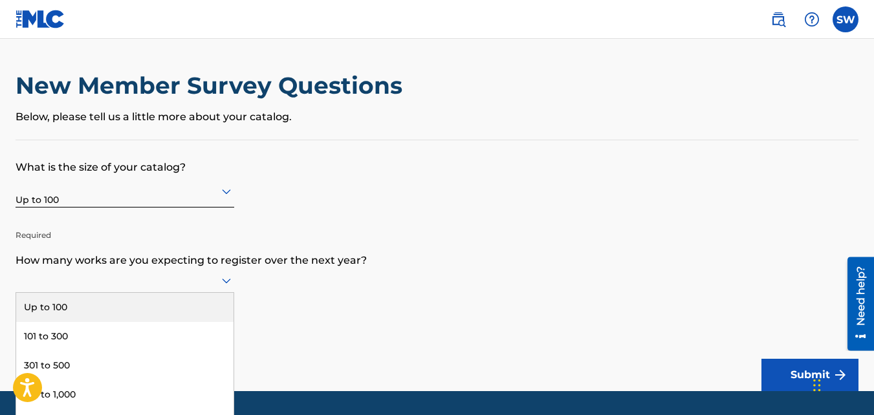
scroll to position [38, 0]
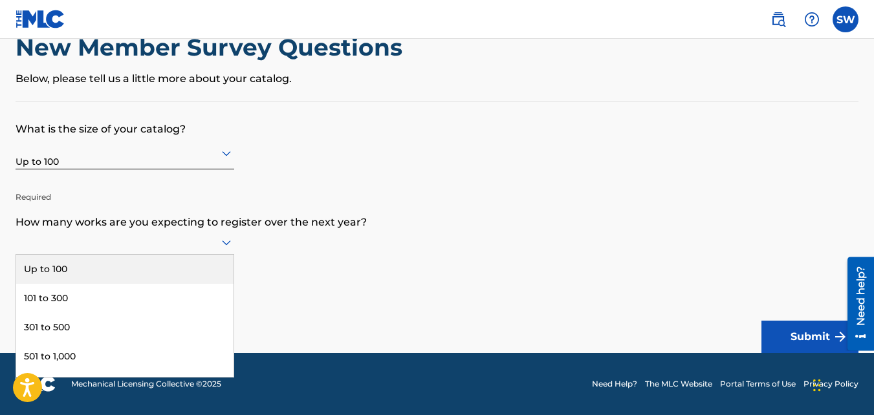
click at [197, 265] on div "Up to 100" at bounding box center [124, 269] width 217 height 29
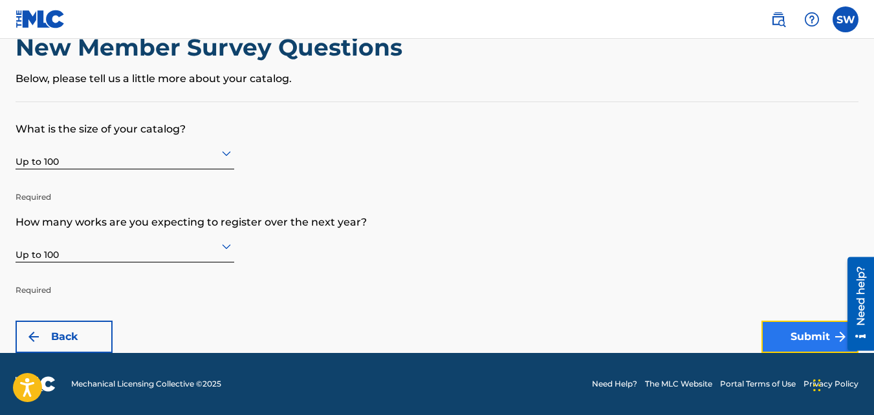
click at [789, 335] on button "Submit" at bounding box center [810, 337] width 97 height 32
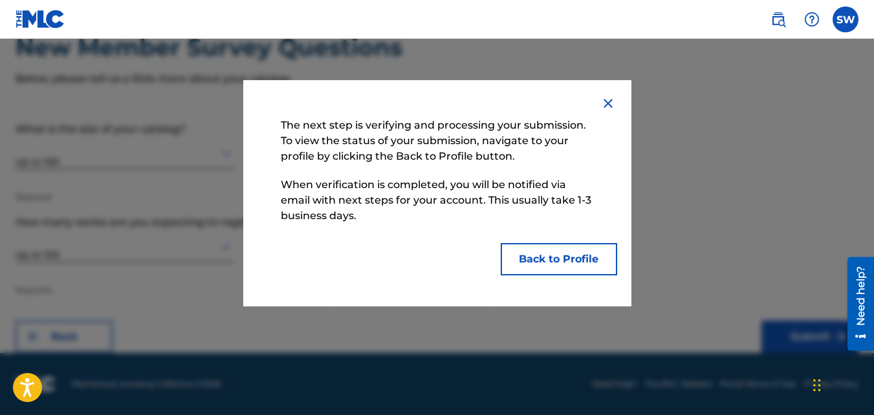
click at [651, 193] on div at bounding box center [437, 246] width 874 height 415
click at [541, 257] on button "Back to Profile" at bounding box center [559, 259] width 116 height 32
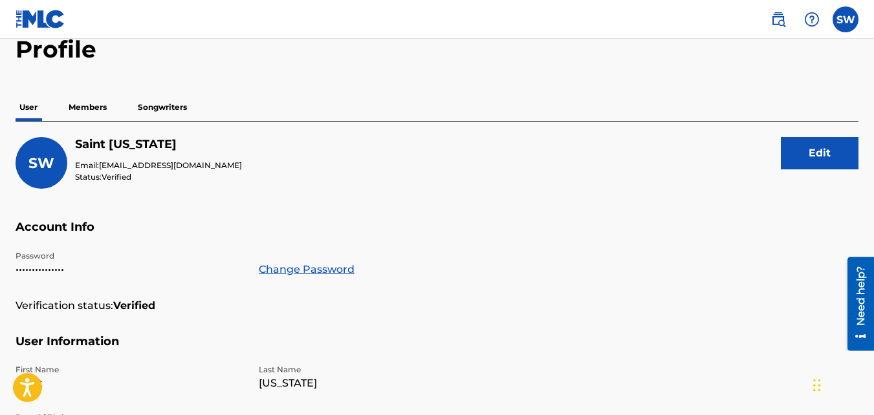
scroll to position [6, 0]
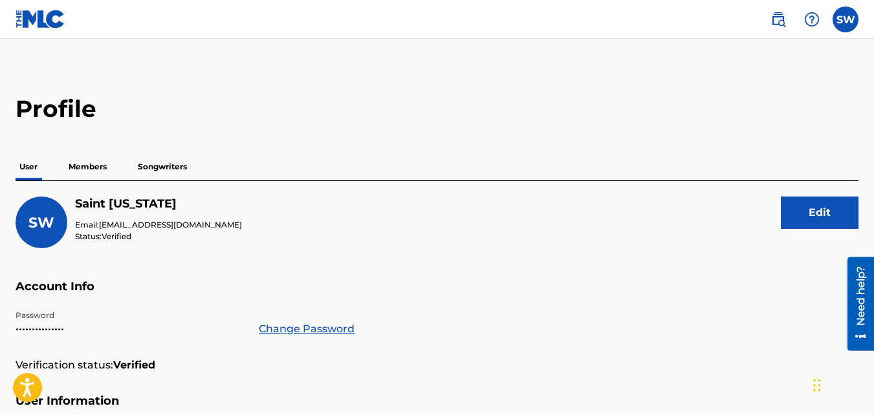
click at [105, 166] on p "Members" at bounding box center [88, 166] width 46 height 27
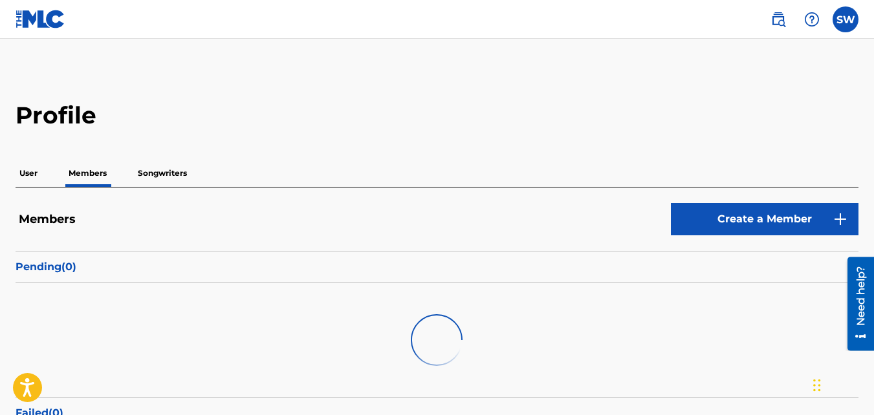
click at [105, 166] on p "Members" at bounding box center [88, 173] width 46 height 27
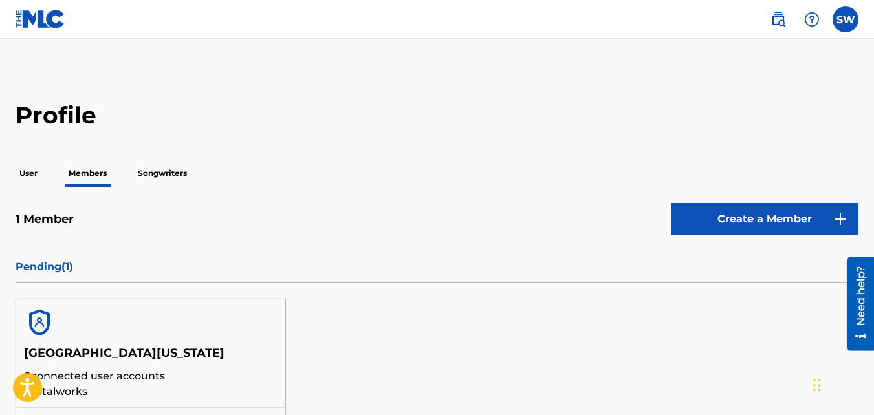
click at [178, 170] on p "Songwriters" at bounding box center [162, 173] width 57 height 27
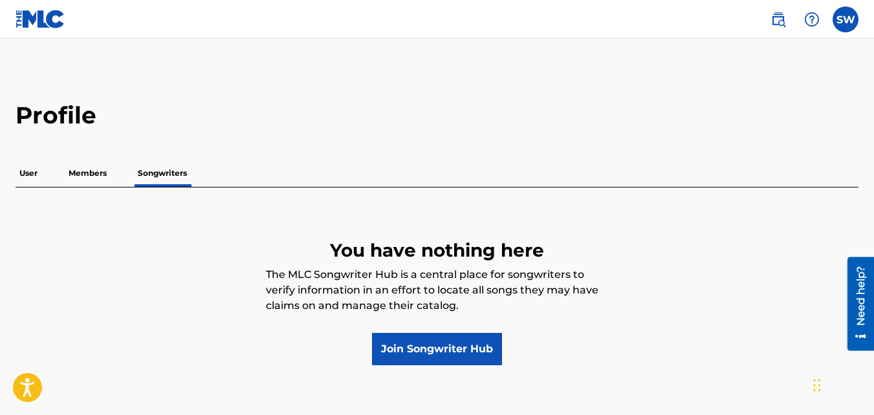
click at [834, 139] on div "Profile User Members Songwriters You have nothing here The MLC Songwriter Hub i…" at bounding box center [437, 233] width 874 height 265
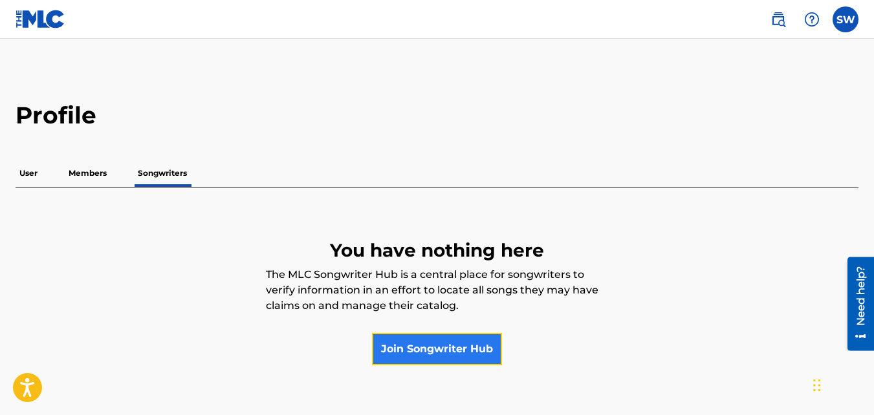
click at [481, 346] on link "Join Songwriter Hub" at bounding box center [437, 349] width 130 height 32
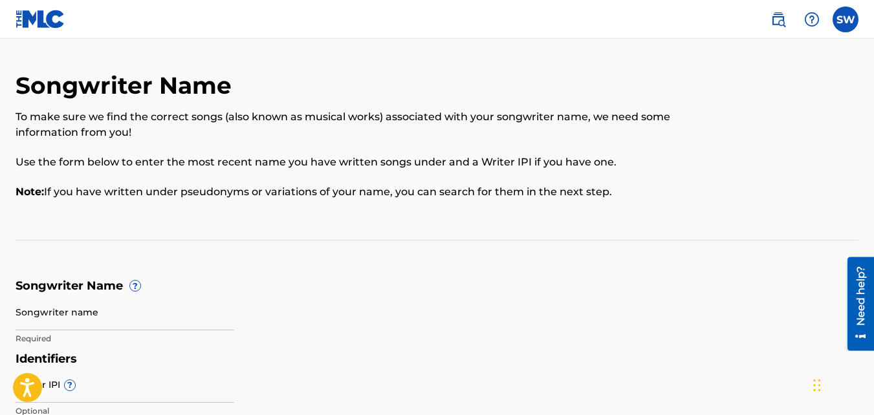
drag, startPoint x: 872, startPoint y: 125, endPoint x: 831, endPoint y: 203, distance: 87.7
click at [831, 203] on div "Songwriter Name To make sure we find the correct songs (also known as musical w…" at bounding box center [437, 247] width 874 height 353
click at [835, 192] on div "Songwriter Name To make sure we find the correct songs (also known as musical w…" at bounding box center [437, 143] width 843 height 144
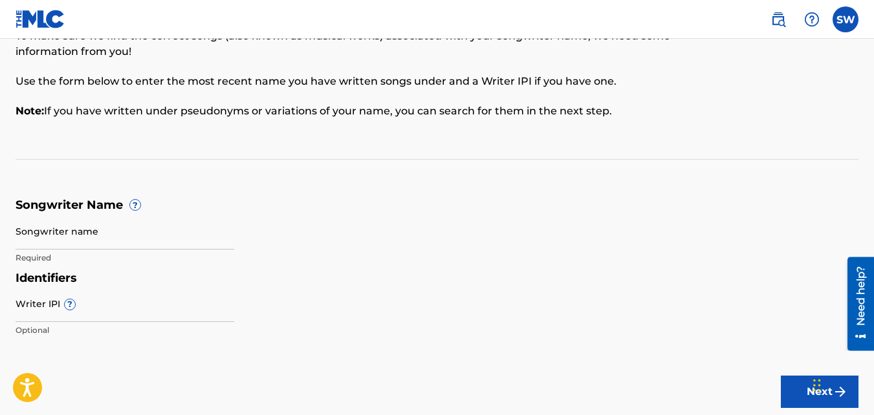
scroll to position [69, 0]
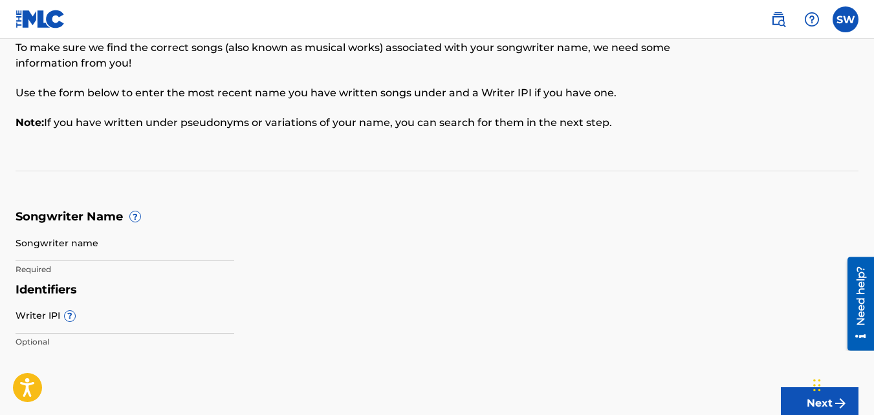
click at [190, 269] on p "Required" at bounding box center [125, 270] width 219 height 12
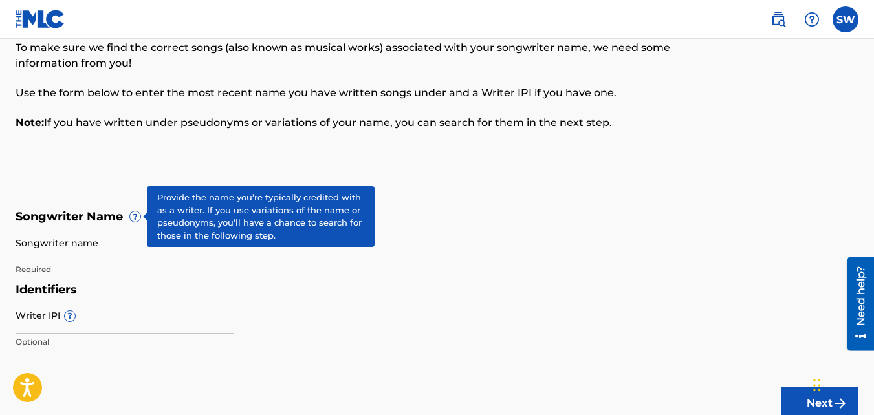
click at [134, 213] on span "?" at bounding box center [135, 217] width 10 height 10
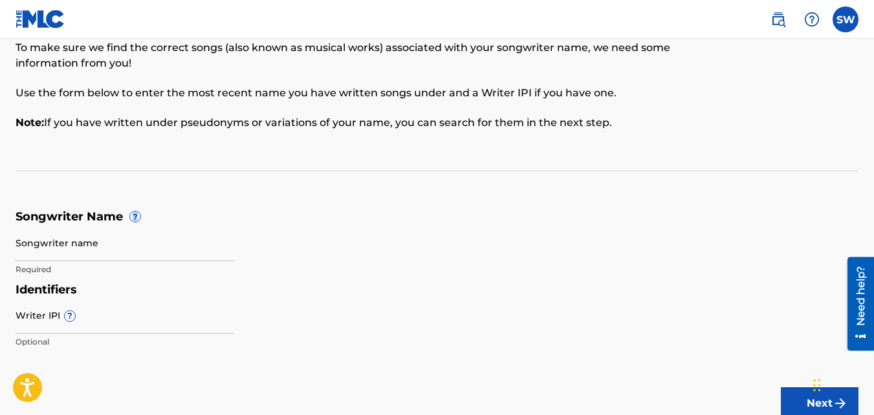
click at [134, 213] on span "?" at bounding box center [135, 217] width 10 height 10
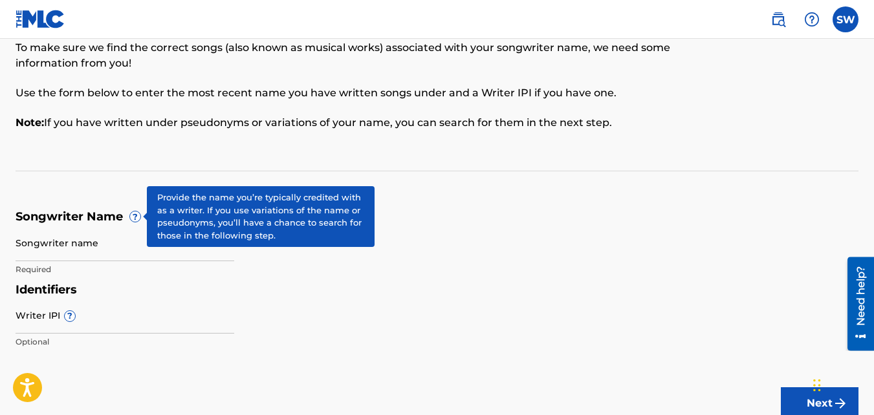
click at [132, 218] on span "?" at bounding box center [135, 217] width 10 height 10
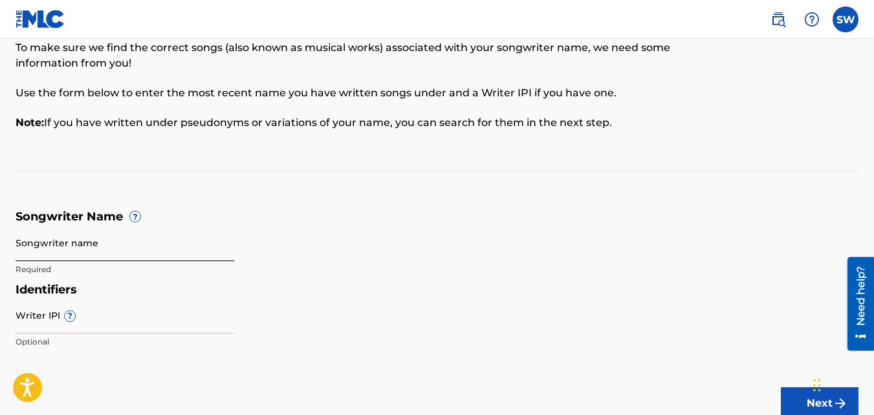
click at [125, 251] on input "Songwriter name" at bounding box center [125, 243] width 219 height 37
type input "Saint"
click at [781, 388] on button "Next" at bounding box center [820, 404] width 78 height 32
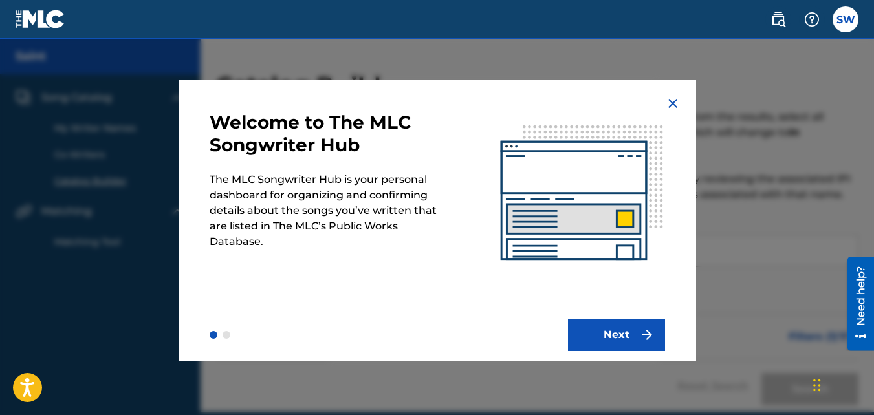
click at [489, 226] on img at bounding box center [582, 194] width 228 height 228
click at [593, 327] on button "Next" at bounding box center [616, 335] width 97 height 32
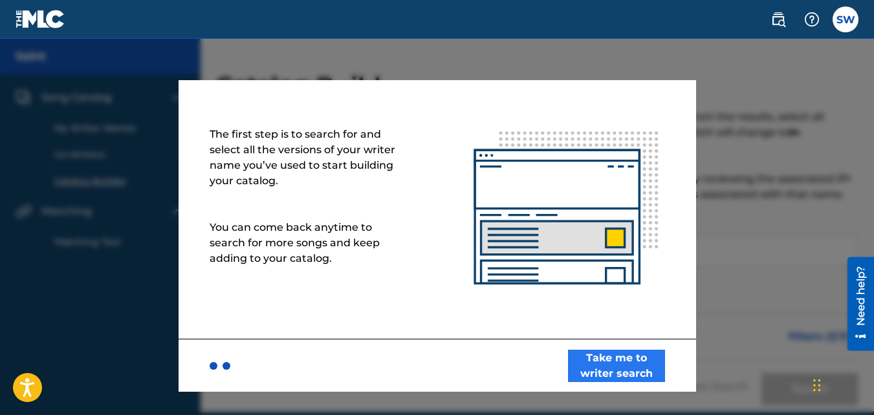
click at [593, 327] on img at bounding box center [566, 209] width 259 height 259
click at [592, 362] on button "Take me to writer search" at bounding box center [616, 366] width 97 height 32
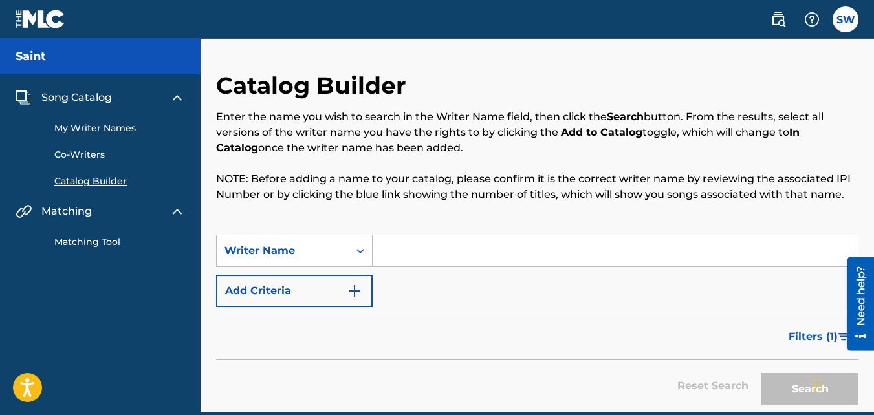
click at [430, 247] on input "Search Form" at bounding box center [615, 251] width 485 height 31
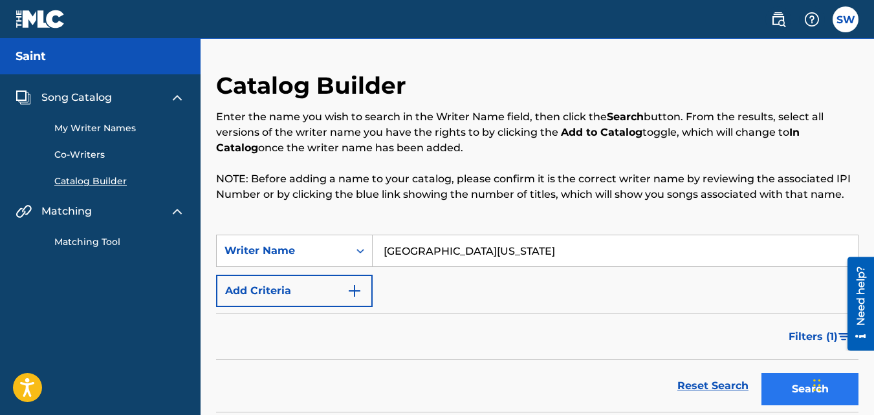
type input "[GEOGRAPHIC_DATA][US_STATE]"
click at [782, 390] on button "Search" at bounding box center [810, 389] width 97 height 32
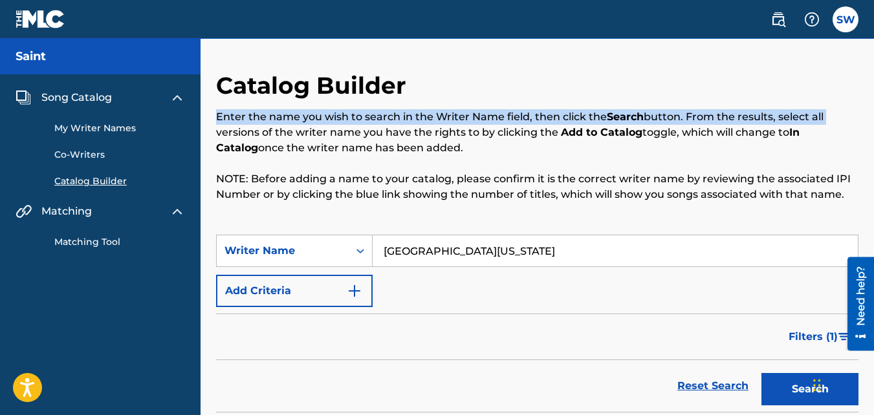
drag, startPoint x: 873, startPoint y: 116, endPoint x: 867, endPoint y: 169, distance: 52.7
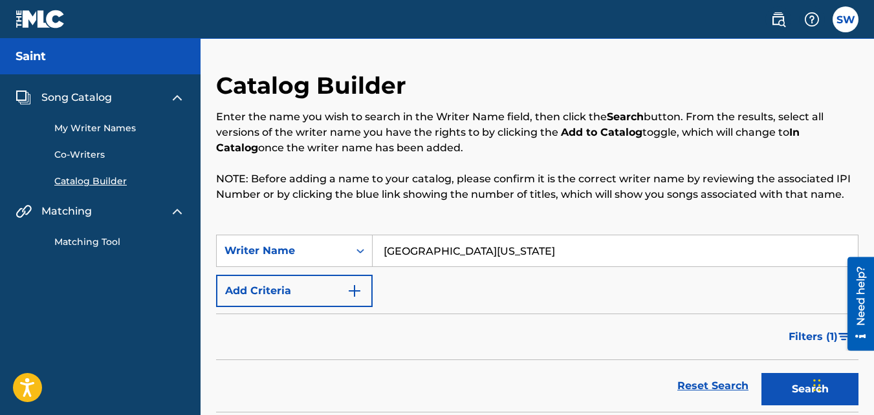
drag, startPoint x: 867, startPoint y: 169, endPoint x: 855, endPoint y: 203, distance: 35.8
click at [855, 203] on div "Catalog Builder Enter the name you wish to search in the Writer Name field, the…" at bounding box center [537, 153] width 643 height 164
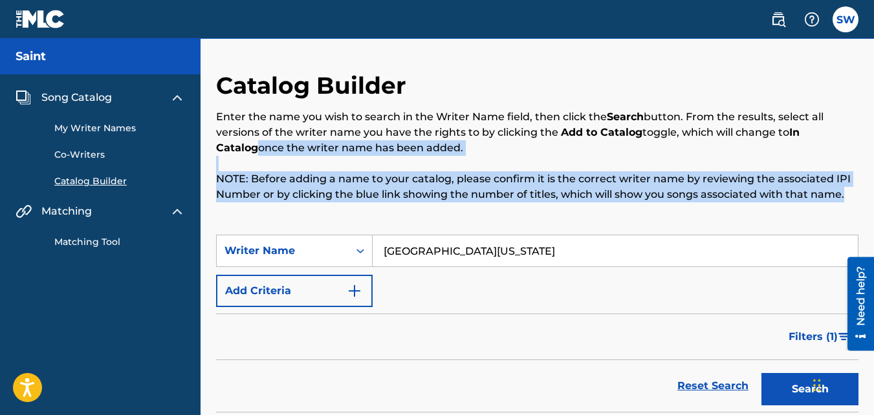
drag, startPoint x: 874, startPoint y: 129, endPoint x: 864, endPoint y: 186, distance: 58.3
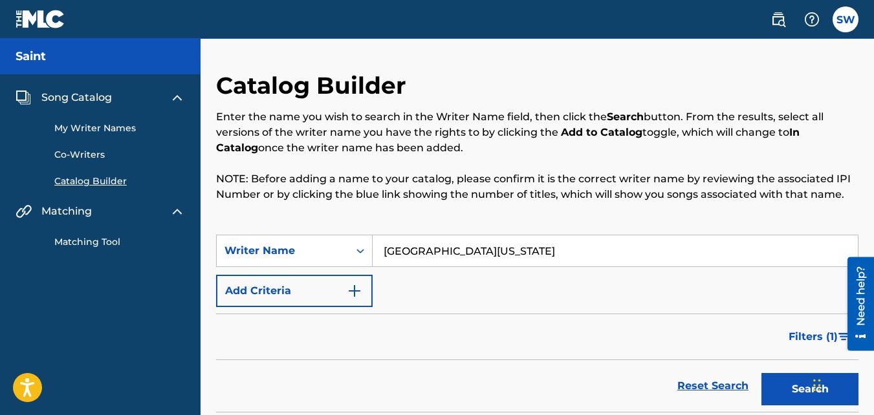
drag, startPoint x: 864, startPoint y: 186, endPoint x: 844, endPoint y: 222, distance: 40.9
click at [844, 222] on div "Catalog Builder Enter the name you wish to search in the Writer Name field, the…" at bounding box center [537, 153] width 643 height 164
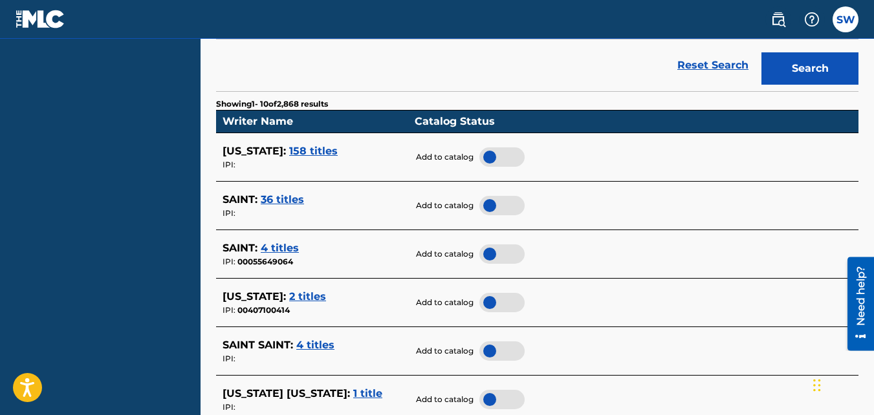
scroll to position [317, 0]
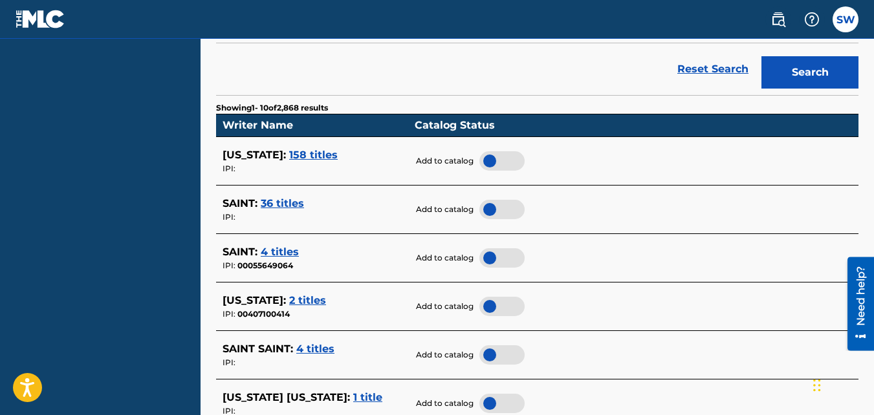
click at [322, 301] on span "2 titles" at bounding box center [307, 300] width 37 height 12
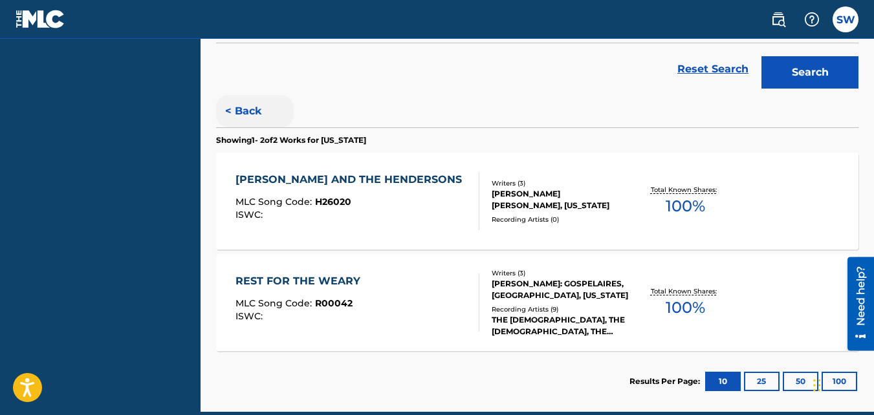
click at [253, 108] on button "< Back" at bounding box center [255, 111] width 78 height 32
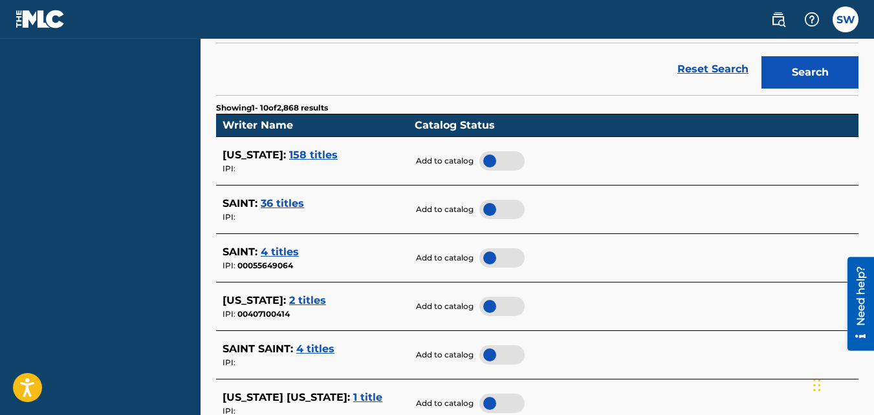
click at [275, 247] on span "4 titles" at bounding box center [280, 252] width 38 height 12
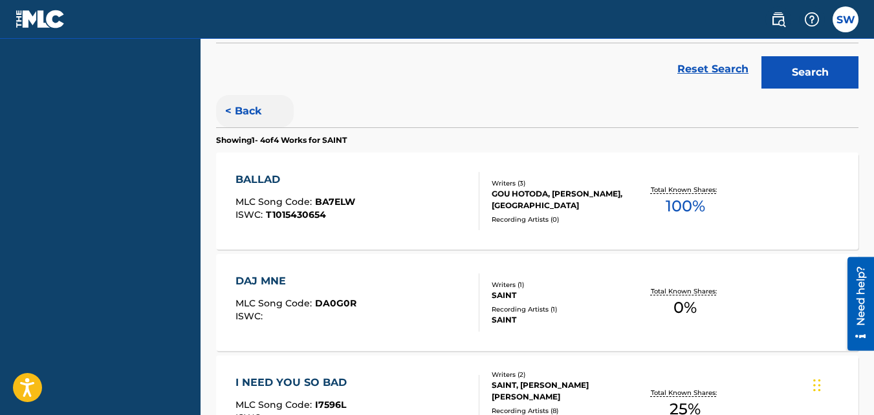
click at [243, 111] on button "< Back" at bounding box center [255, 111] width 78 height 32
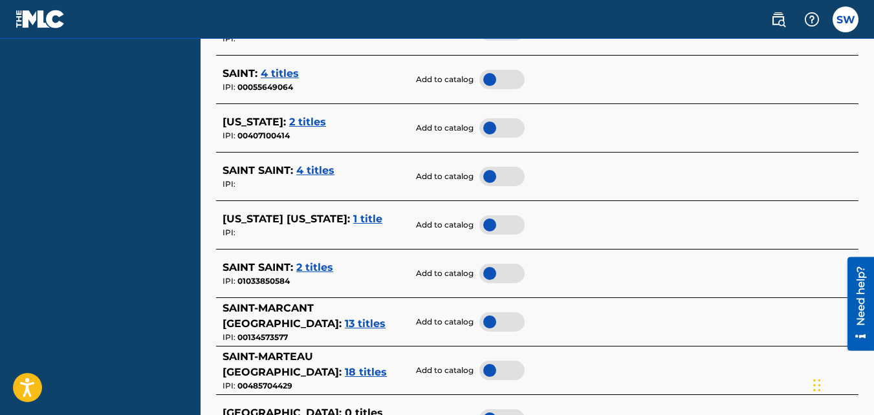
scroll to position [499, 0]
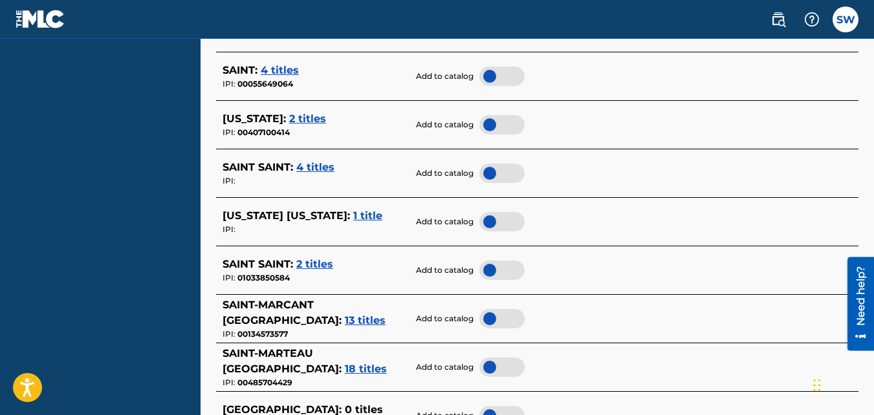
click at [386, 208] on div "[US_STATE] [US_STATE] : 1 title" at bounding box center [316, 216] width 186 height 16
click at [393, 212] on div "[US_STATE] [US_STATE] : 1 title" at bounding box center [316, 216] width 186 height 16
click at [382, 212] on span "1 title" at bounding box center [367, 216] width 29 height 12
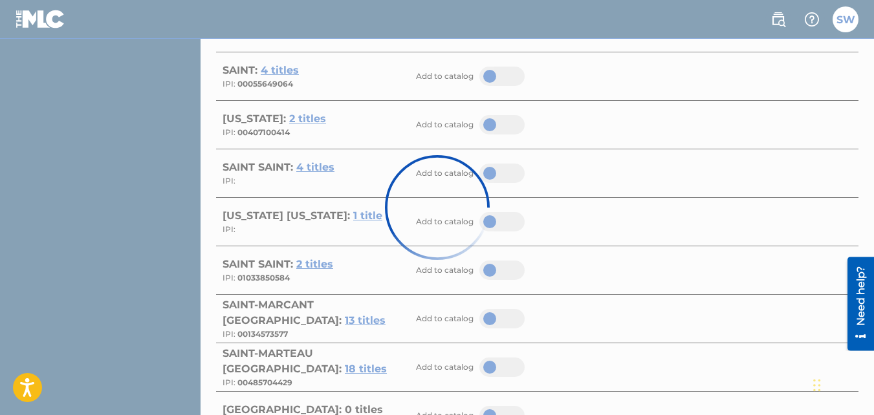
scroll to position [274, 0]
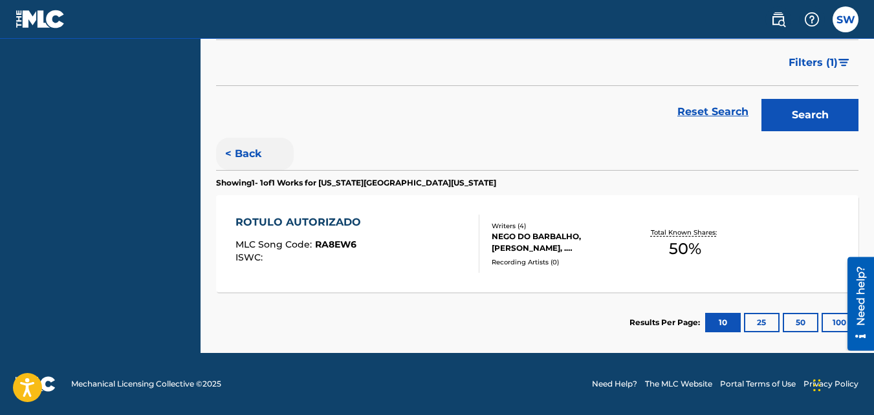
click at [237, 156] on button "< Back" at bounding box center [255, 154] width 78 height 32
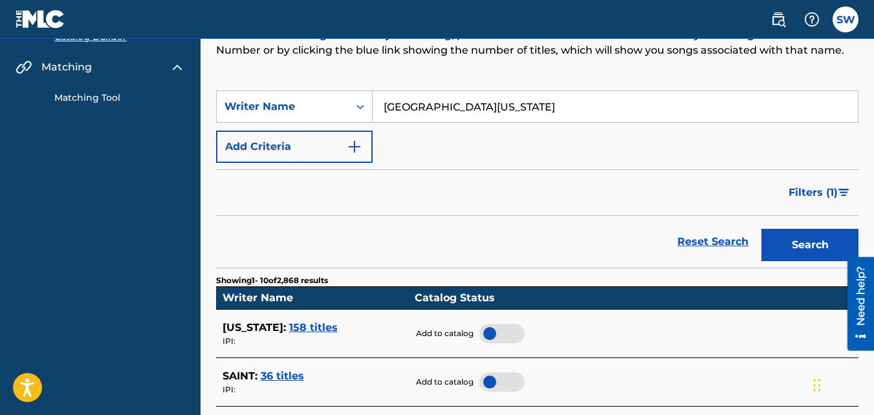
scroll to position [151, 0]
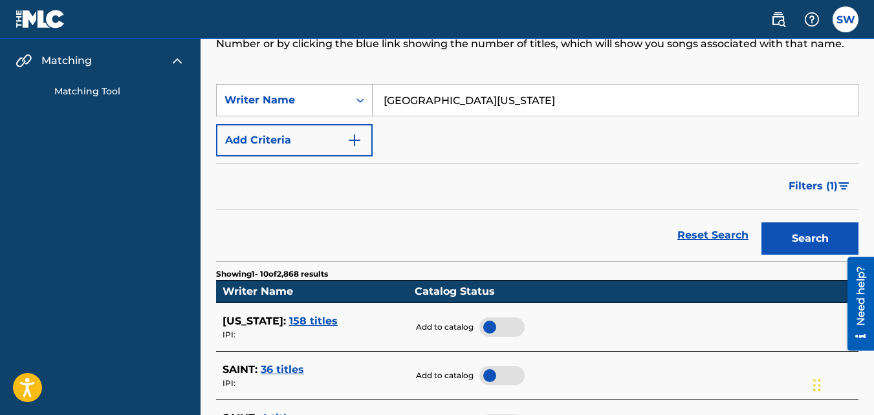
click at [342, 100] on div "Writer Name" at bounding box center [283, 100] width 132 height 25
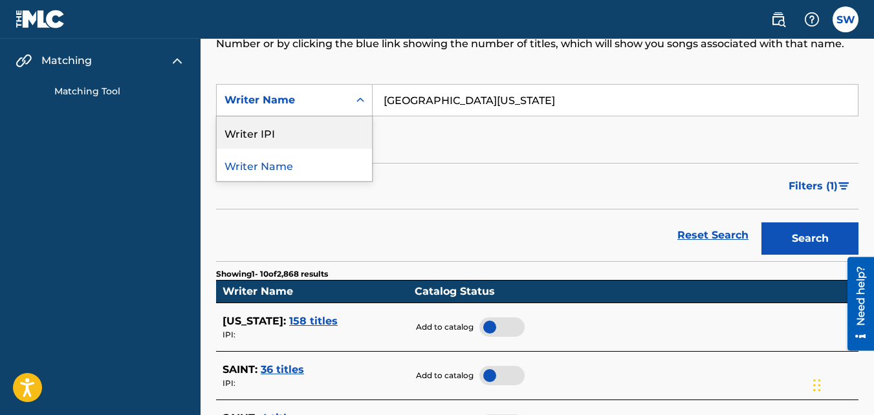
click at [327, 138] on div "Writer IPI" at bounding box center [294, 132] width 155 height 32
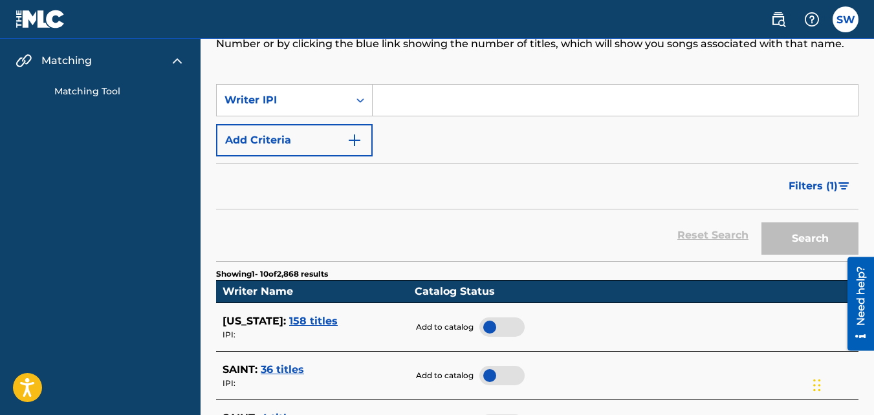
click at [445, 105] on input "Search Form" at bounding box center [615, 100] width 485 height 31
paste input "00835899183"
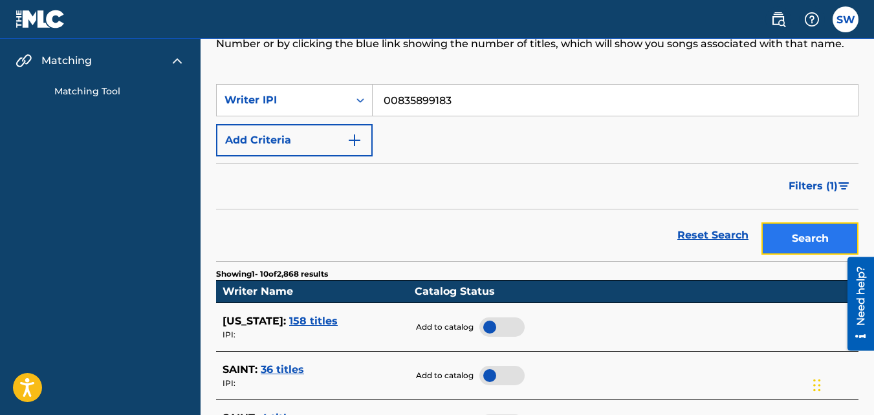
click at [819, 236] on button "Search" at bounding box center [810, 239] width 97 height 32
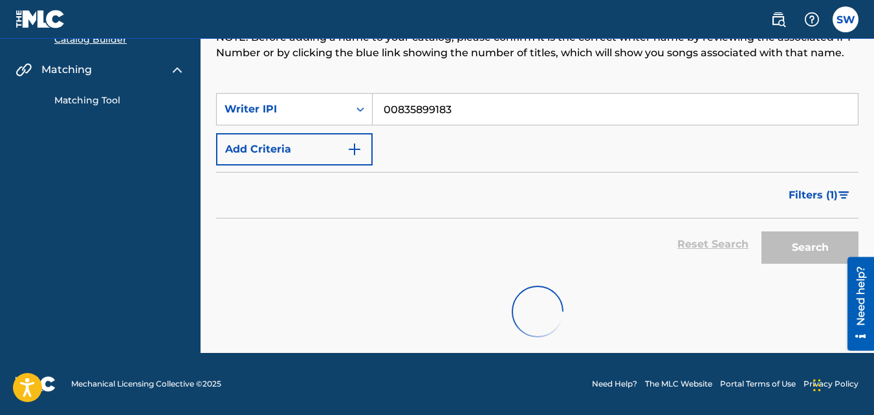
scroll to position [74, 0]
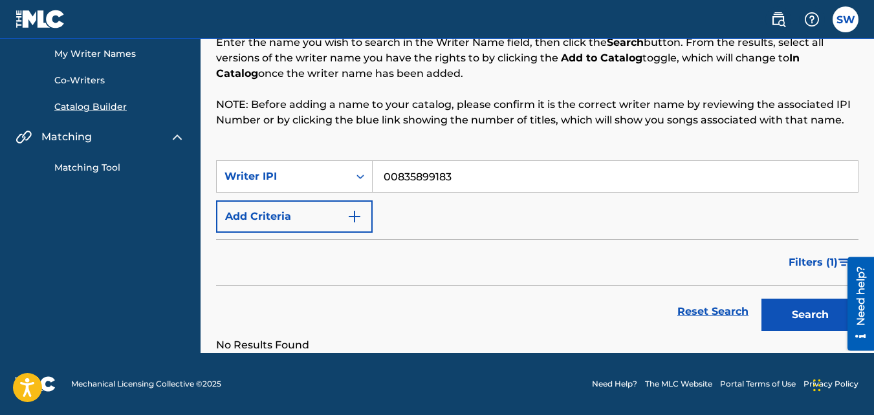
click at [550, 175] on input "00835899183" at bounding box center [615, 176] width 485 height 31
type input "0"
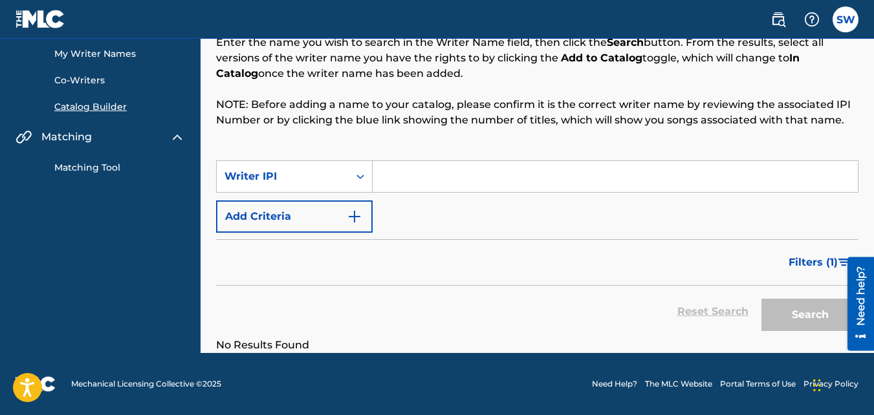
paste input "01302445103"
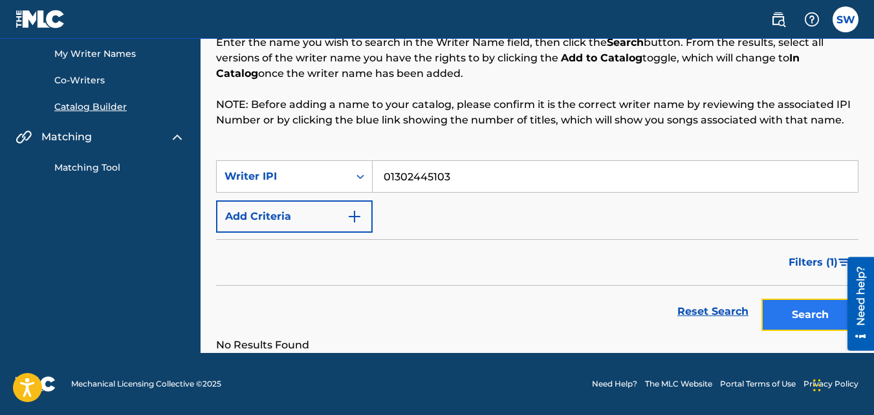
click at [787, 313] on button "Search" at bounding box center [810, 315] width 97 height 32
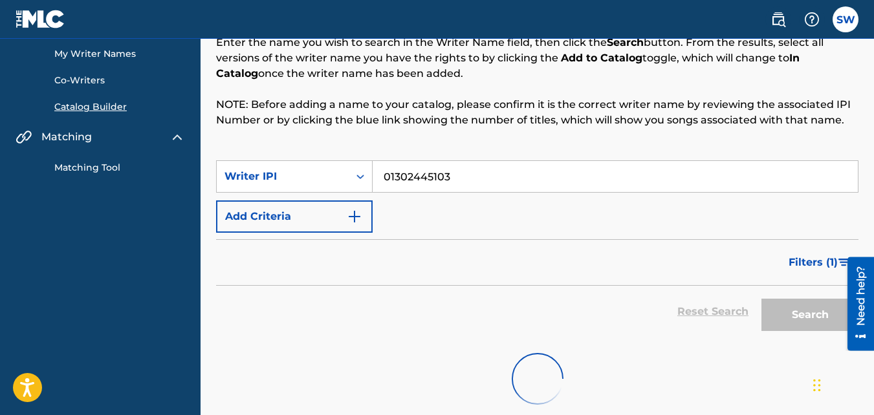
click at [787, 313] on div "Search" at bounding box center [807, 312] width 104 height 52
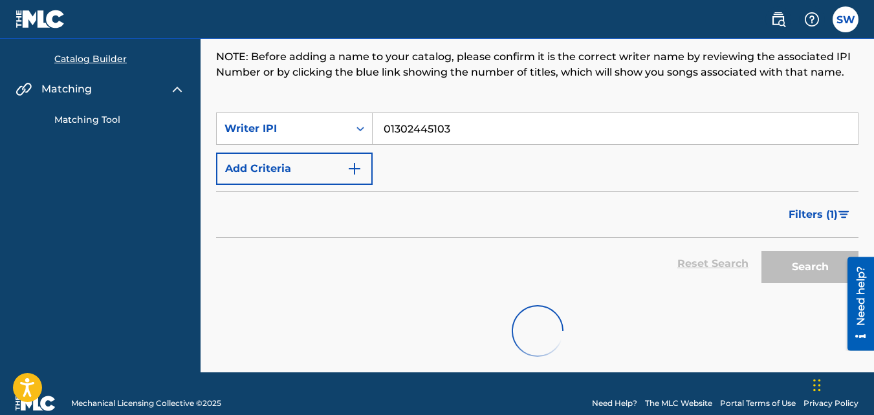
scroll to position [111, 0]
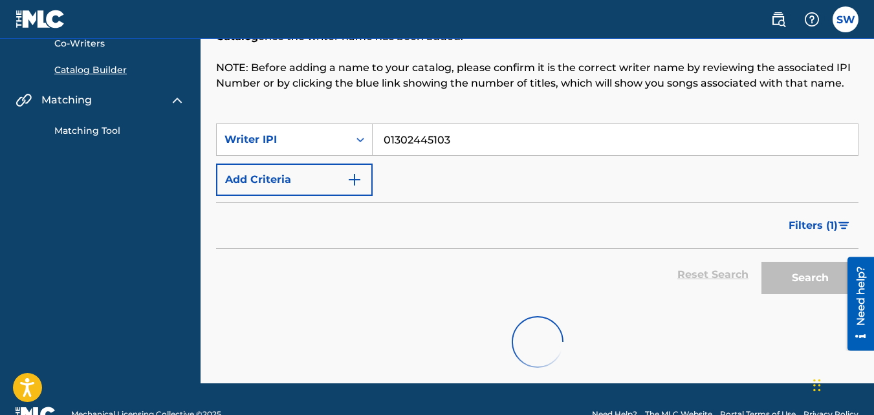
click at [589, 134] on input "01302445103" at bounding box center [615, 139] width 485 height 31
type input "0"
paste input "01302445103"
click at [404, 139] on input "01302445103" at bounding box center [615, 139] width 485 height 31
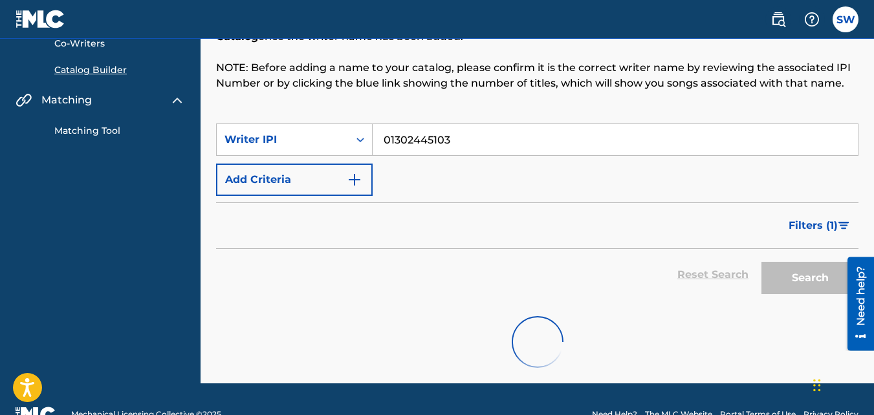
type input "01302445103"
click at [700, 276] on div "Reset Search Search" at bounding box center [537, 275] width 643 height 52
click at [709, 276] on div "Reset Search Search" at bounding box center [537, 275] width 643 height 52
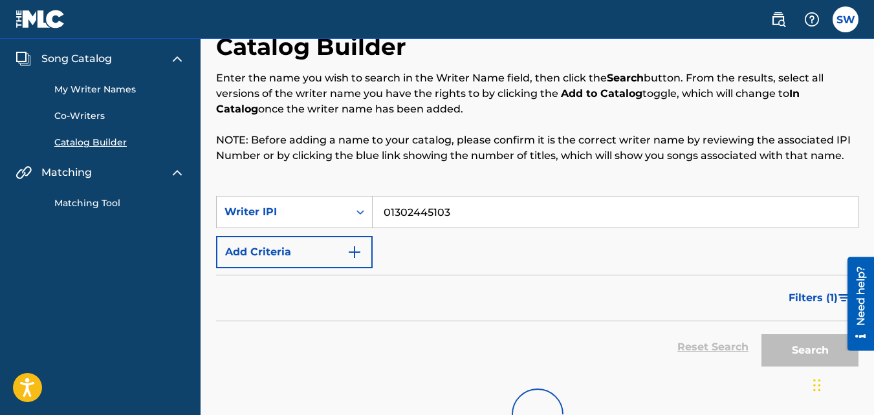
scroll to position [29, 0]
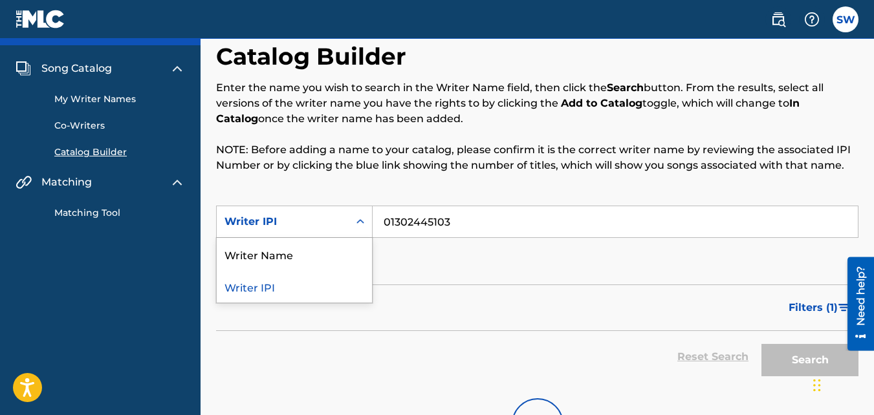
click at [365, 226] on icon "Search Form" at bounding box center [360, 221] width 13 height 13
click at [360, 251] on div "Writer Name" at bounding box center [294, 254] width 155 height 32
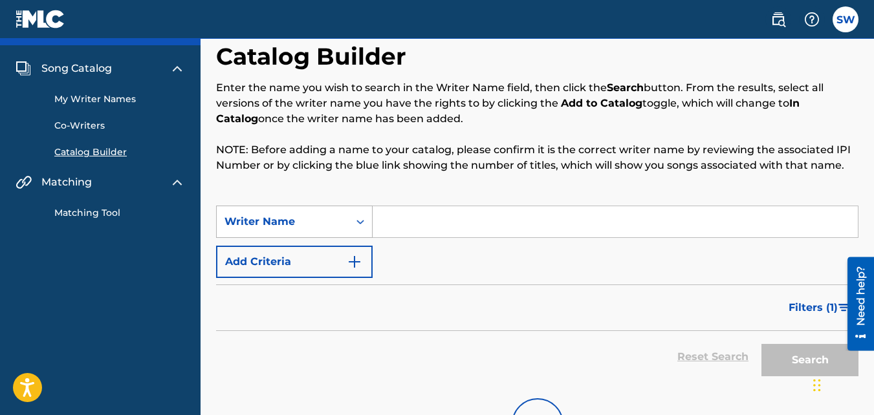
click at [342, 229] on div "Writer Name" at bounding box center [283, 222] width 132 height 25
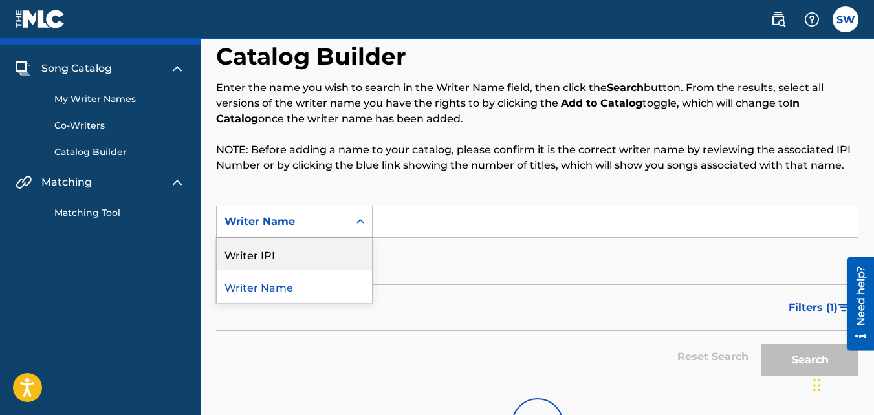
click at [340, 267] on div "Writer IPI" at bounding box center [294, 254] width 155 height 32
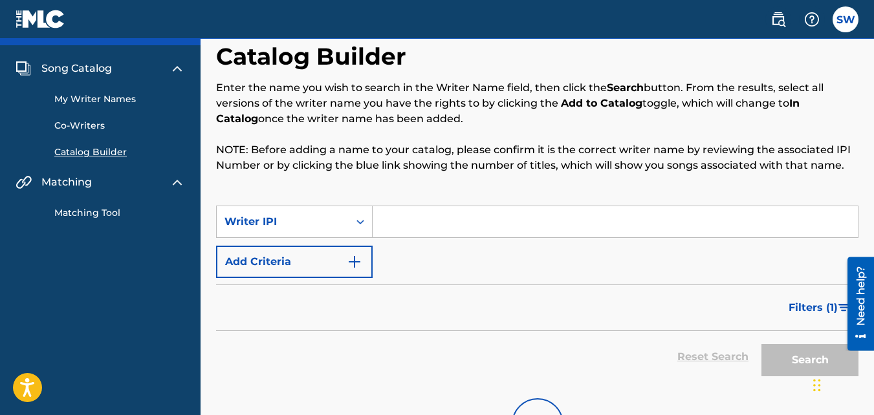
click at [418, 230] on input "Search Form" at bounding box center [615, 221] width 485 height 31
paste input "01302445103"
type input "01302445103"
drag, startPoint x: 874, startPoint y: 182, endPoint x: 857, endPoint y: 239, distance: 60.0
click at [857, 239] on div "Catalog Builder Enter the name you wish to search in the Writer Name field, the…" at bounding box center [538, 254] width 674 height 424
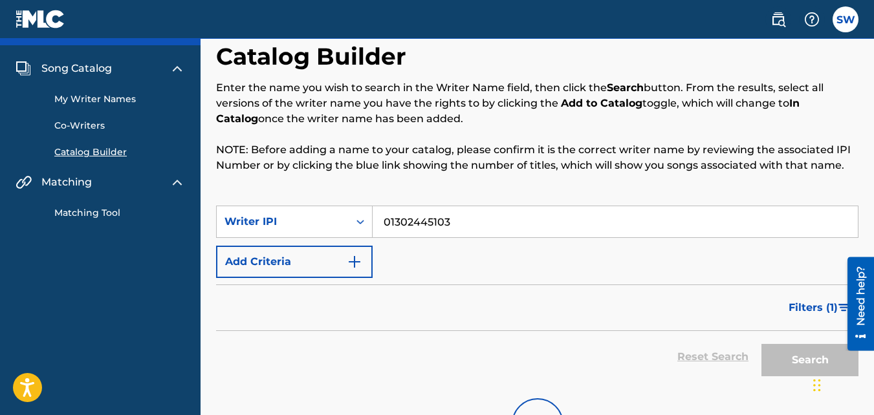
click at [663, 314] on div "Filters ( 1 )" at bounding box center [537, 308] width 643 height 47
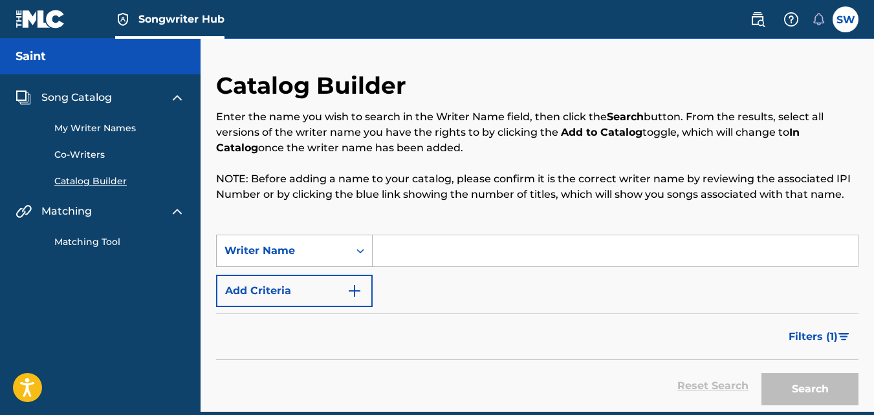
click at [360, 248] on icon "Search Form" at bounding box center [360, 251] width 13 height 13
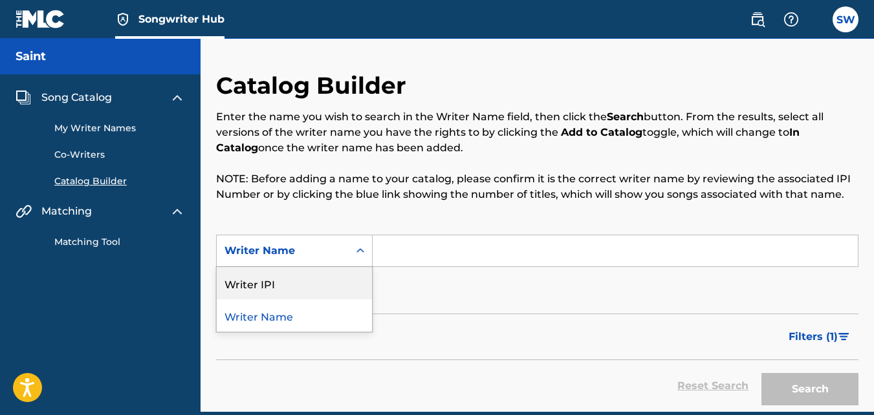
click at [350, 281] on div "Writer IPI" at bounding box center [294, 283] width 155 height 32
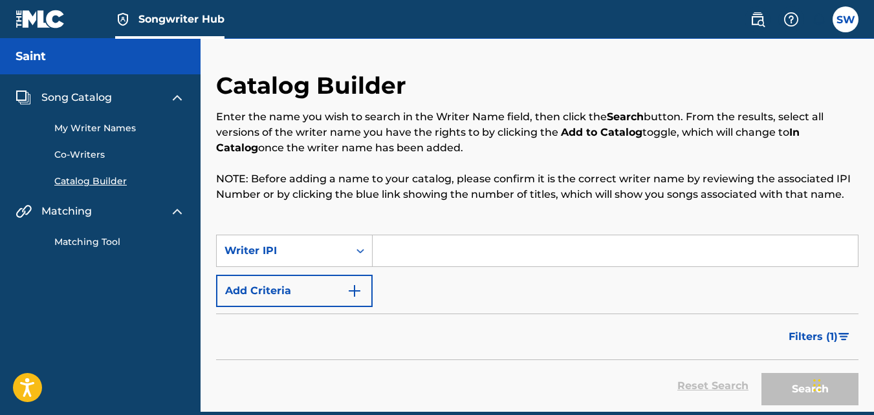
click at [413, 252] on input "Search Form" at bounding box center [615, 251] width 485 height 31
paste input "01302445103"
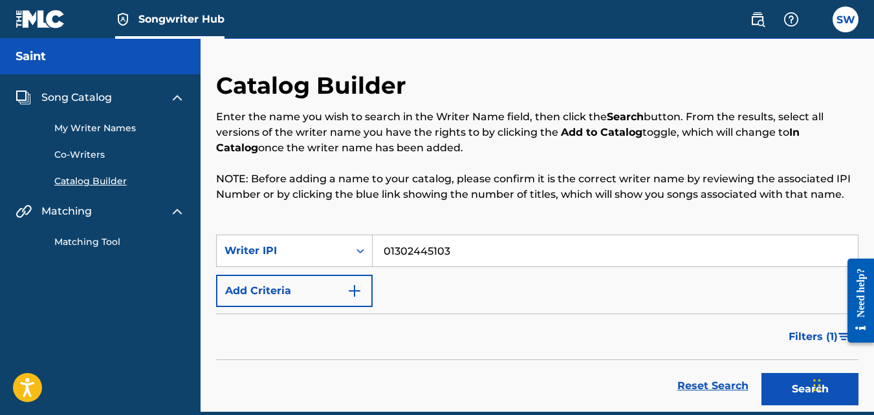
click at [409, 254] on input "01302445103" at bounding box center [615, 251] width 485 height 31
click at [786, 382] on button "Search" at bounding box center [810, 389] width 97 height 32
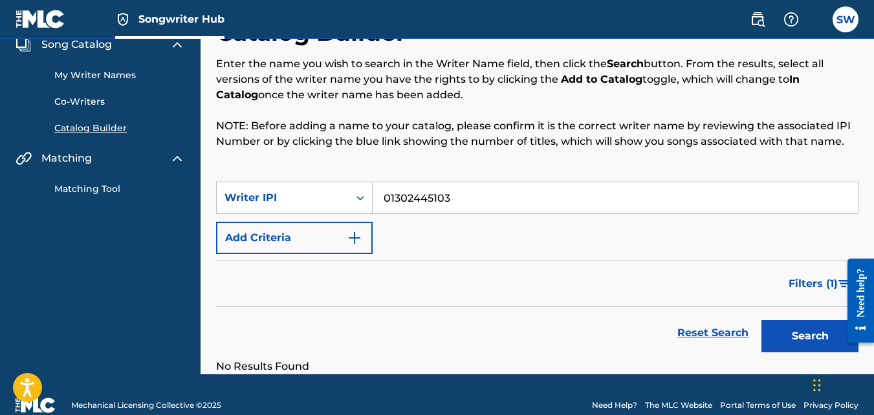
scroll to position [67, 0]
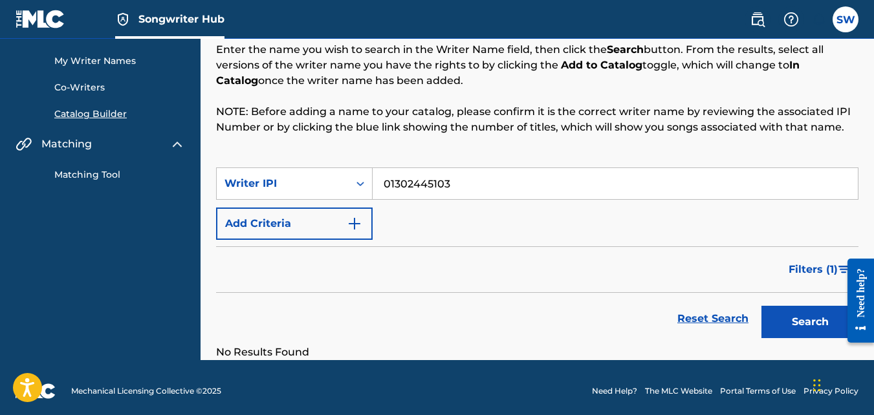
click at [511, 197] on input "01302445103" at bounding box center [615, 183] width 485 height 31
type input "0"
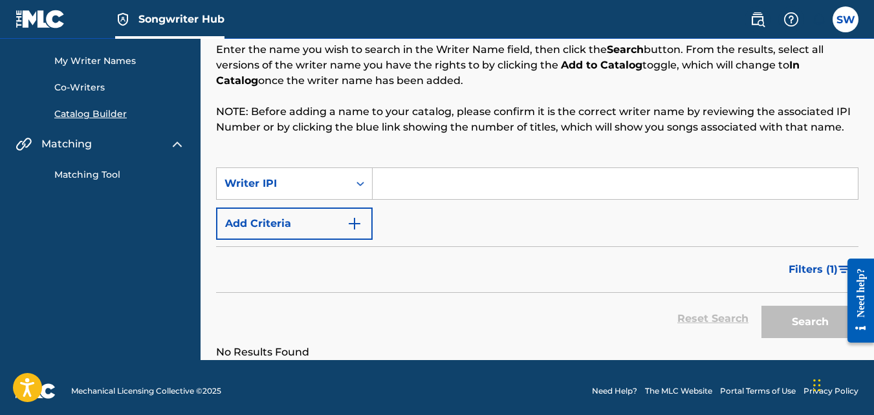
paste input "00835899183"
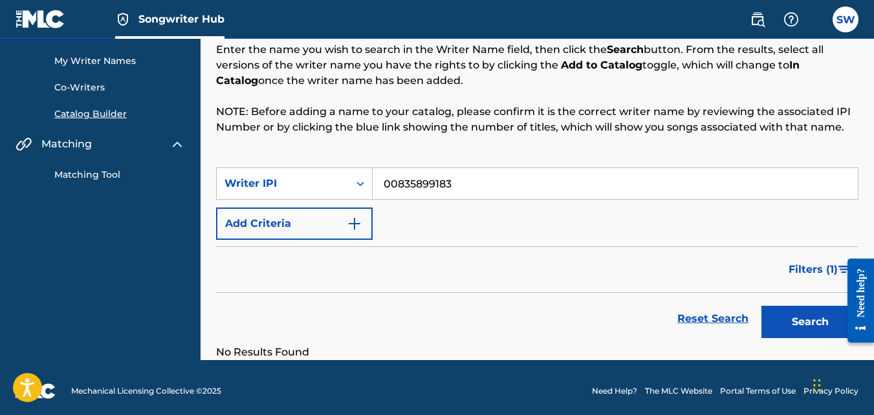
click at [385, 186] on input "00835899183" at bounding box center [615, 183] width 485 height 31
type input "00835899183"
click at [805, 331] on button "Search" at bounding box center [810, 322] width 97 height 32
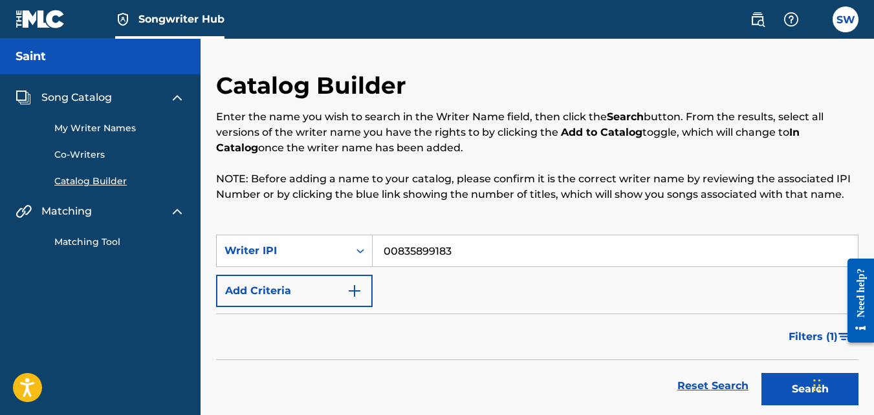
click at [110, 124] on link "My Writer Names" at bounding box center [119, 129] width 131 height 14
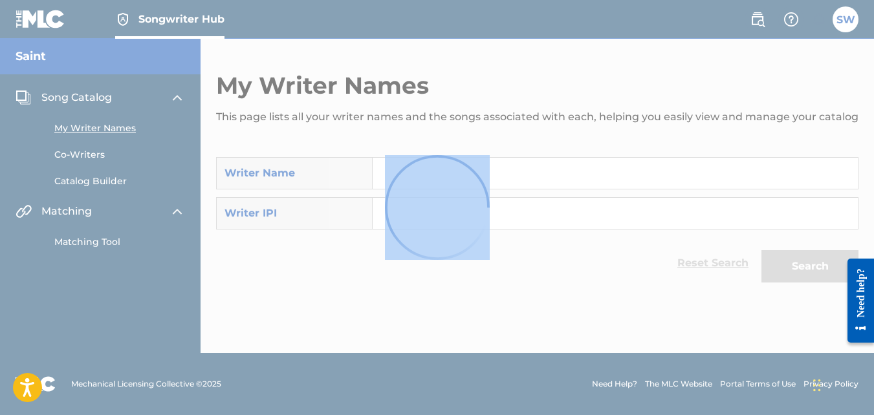
click at [110, 124] on div at bounding box center [437, 207] width 874 height 415
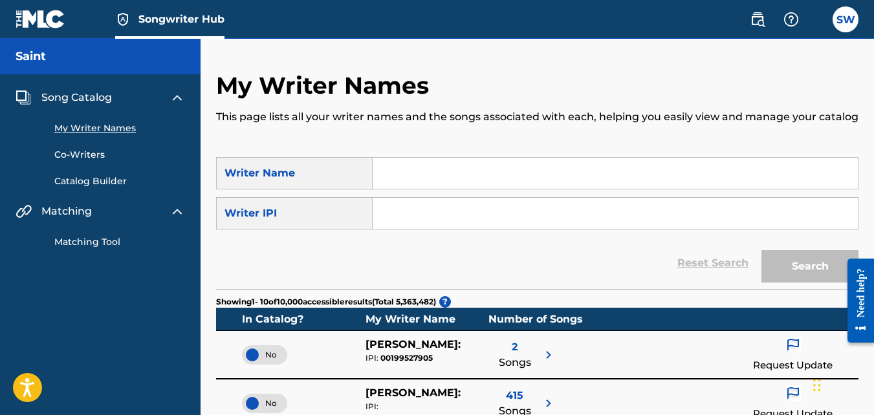
click at [412, 225] on input "Search Form" at bounding box center [615, 213] width 485 height 31
paste input "00835899183"
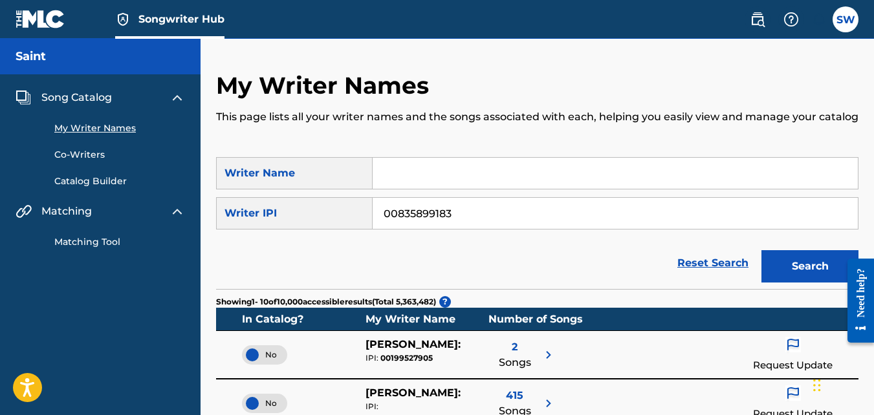
type input "00835899183"
click at [431, 180] on input "Search Form" at bounding box center [615, 173] width 485 height 31
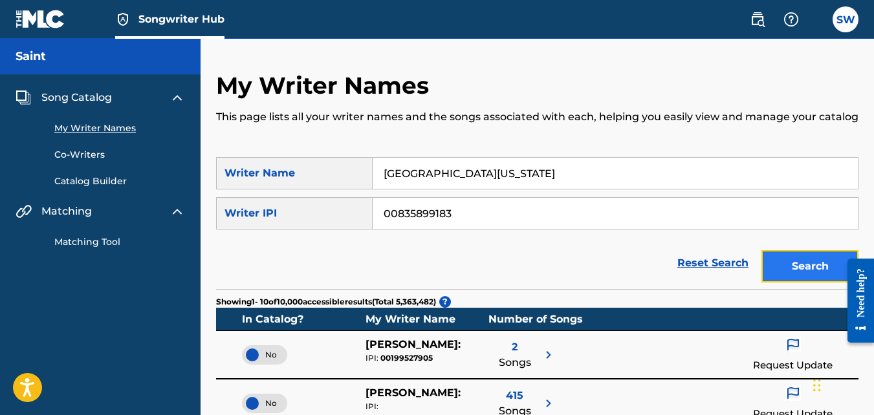
click at [808, 265] on button "Search" at bounding box center [810, 266] width 97 height 32
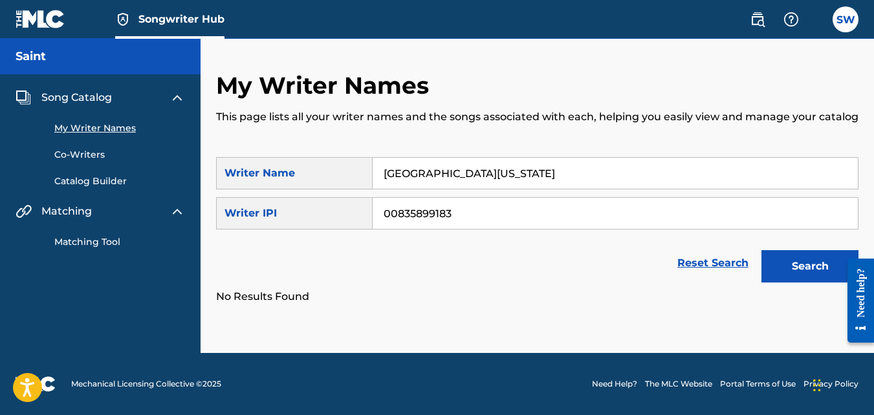
click at [504, 166] on input "[GEOGRAPHIC_DATA][US_STATE]" at bounding box center [615, 173] width 485 height 31
type input "S"
type input "L"
type input "S"
type input "SAINT IYM"
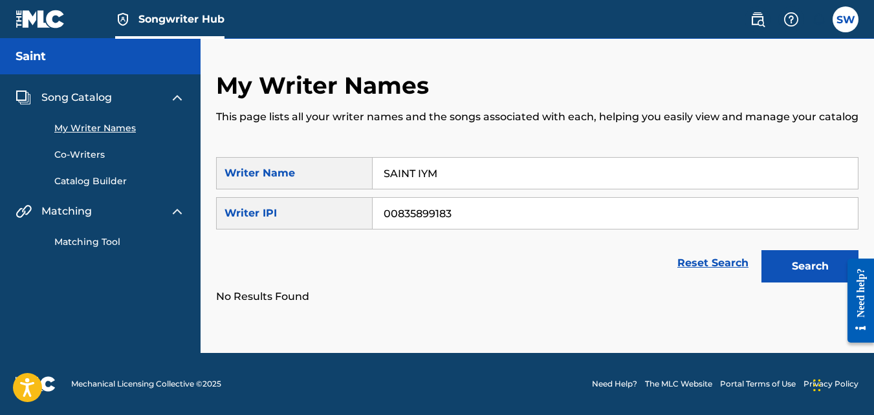
click at [478, 215] on input "00835899183" at bounding box center [615, 213] width 485 height 31
type input "0"
paste input "01302445103"
type input "01302445103"
click at [764, 267] on button "Search" at bounding box center [810, 266] width 97 height 32
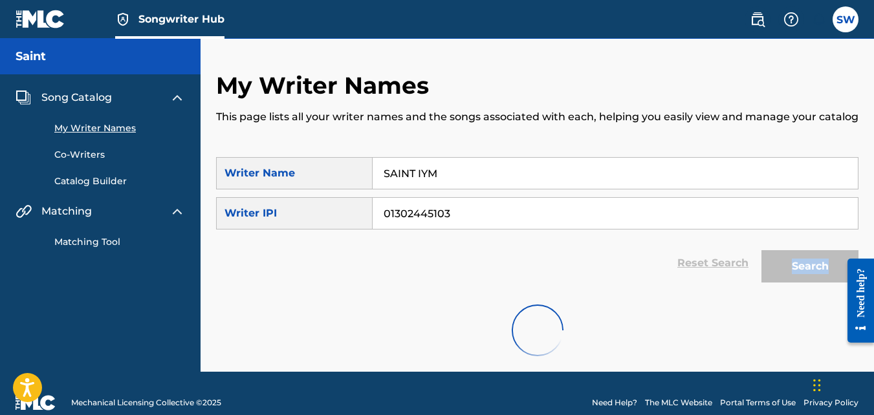
click at [764, 267] on div "Search" at bounding box center [807, 263] width 104 height 52
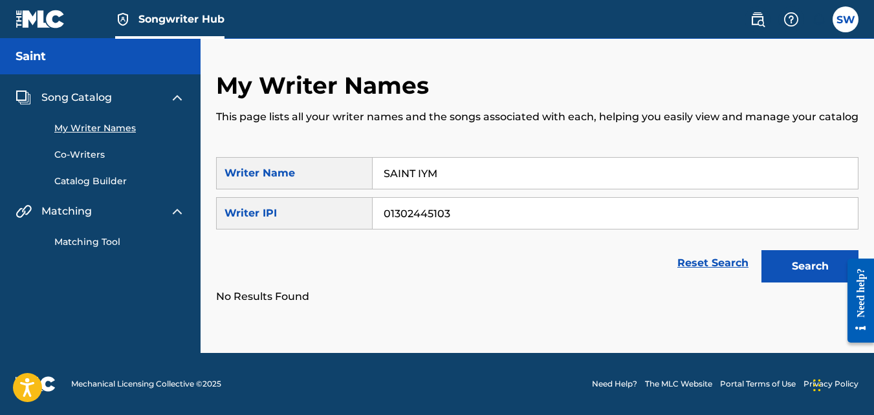
click at [556, 171] on input "SAINT IYM" at bounding box center [615, 173] width 485 height 31
type input "S"
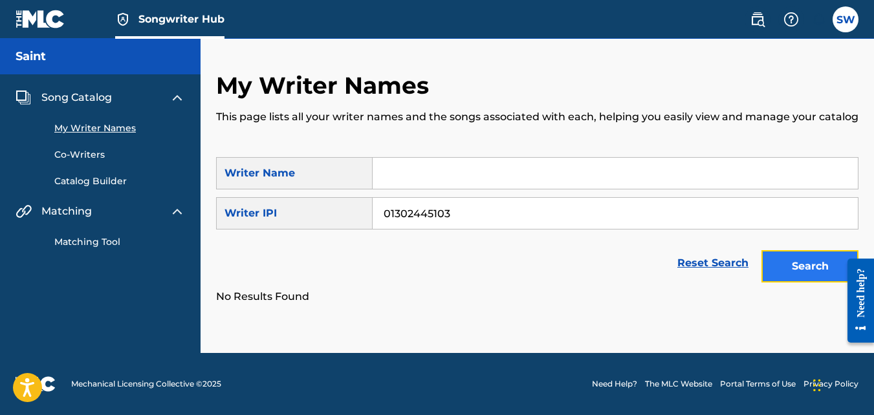
click at [788, 277] on button "Search" at bounding box center [810, 266] width 97 height 32
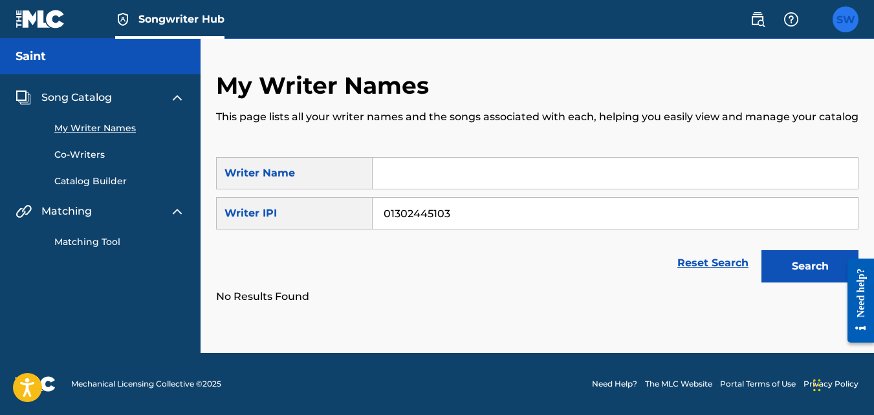
click at [853, 12] on label at bounding box center [846, 19] width 26 height 26
click at [846, 19] on input "SW Saint Washington saintmonroeofficial@gmail.com Notification Preferences Prof…" at bounding box center [846, 19] width 0 height 0
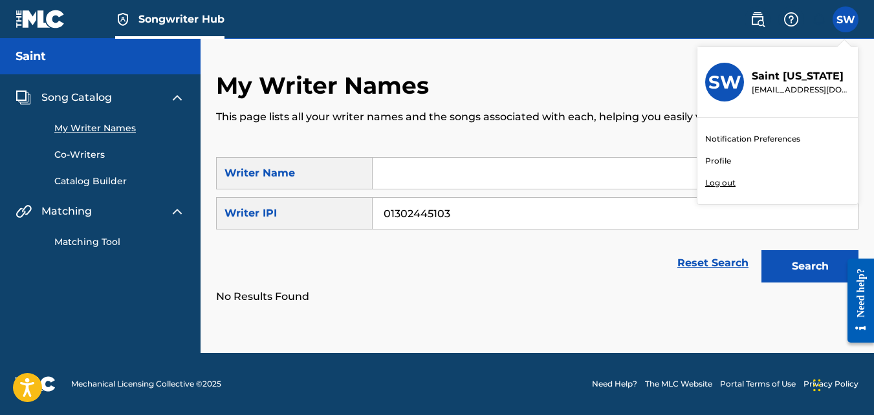
click at [730, 181] on p "Log out" at bounding box center [720, 183] width 30 height 12
click at [846, 19] on input "SW Saint Washington saintmonroeofficial@gmail.com Notification Preferences Prof…" at bounding box center [846, 19] width 0 height 0
